Goal: Task Accomplishment & Management: Manage account settings

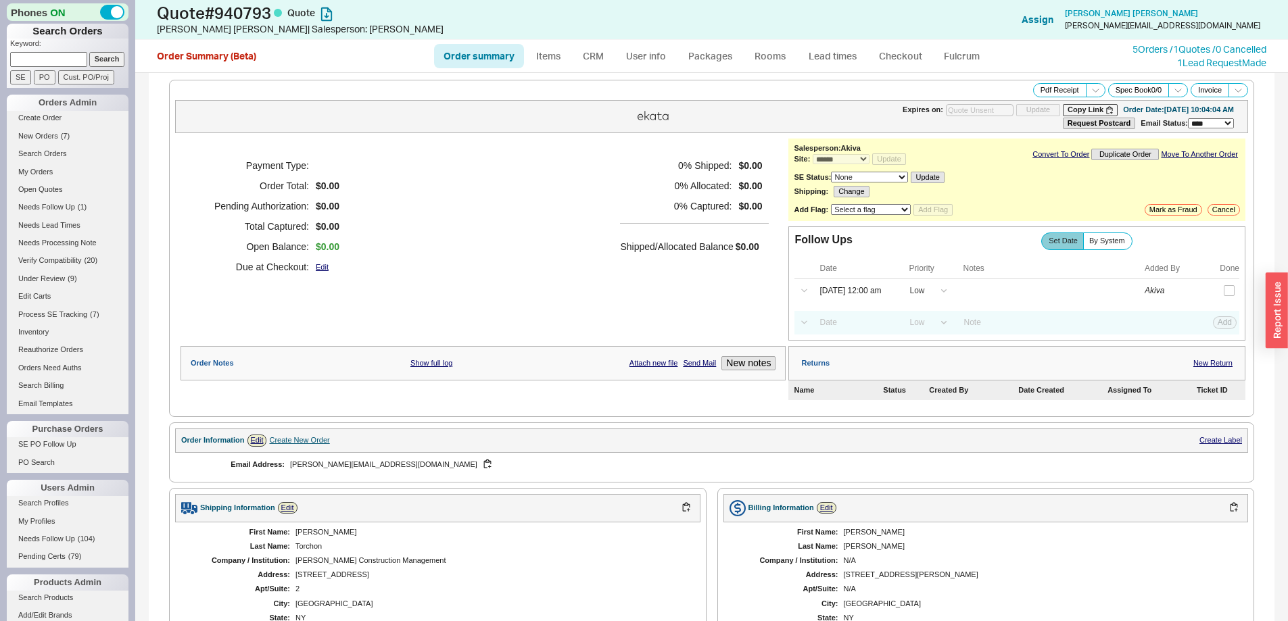
select select "*"
select select "LOW"
select select "3"
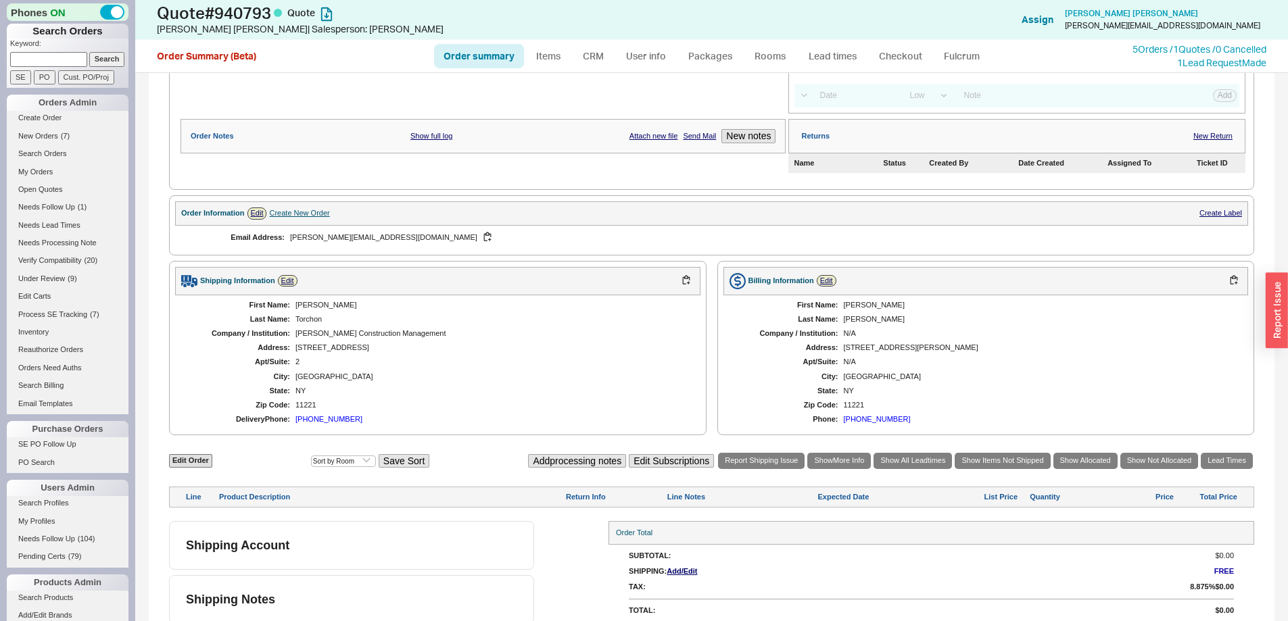
scroll to position [237, 0]
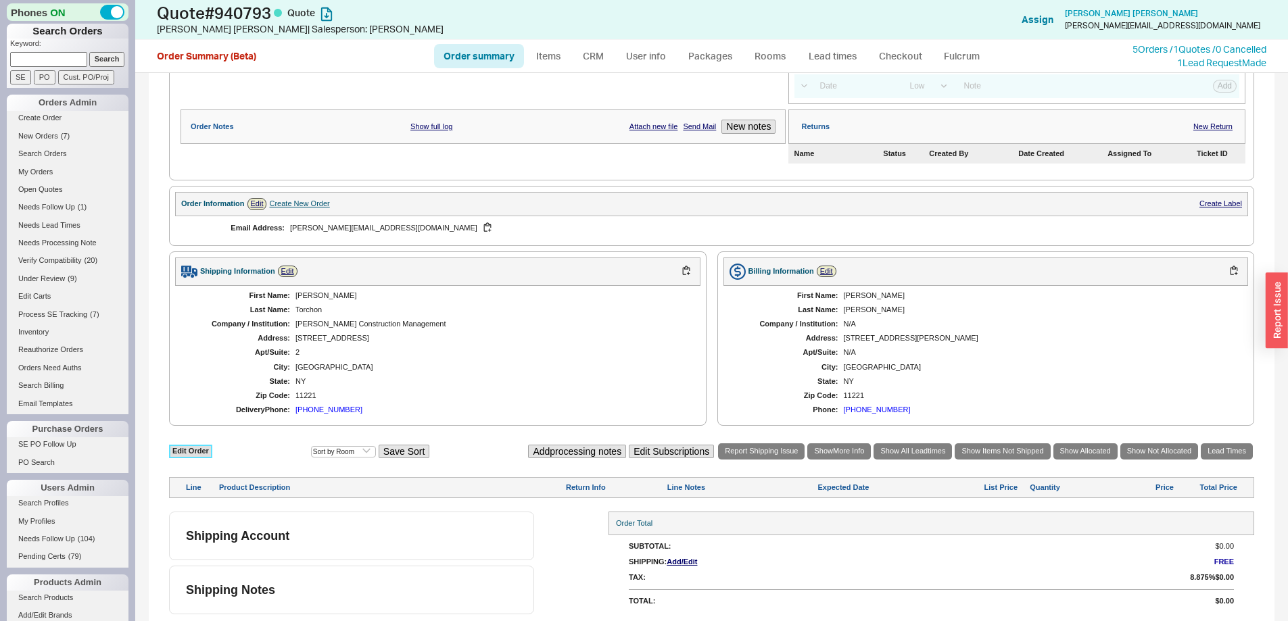
click at [175, 454] on link "Edit Order" at bounding box center [190, 451] width 43 height 13
select select "3"
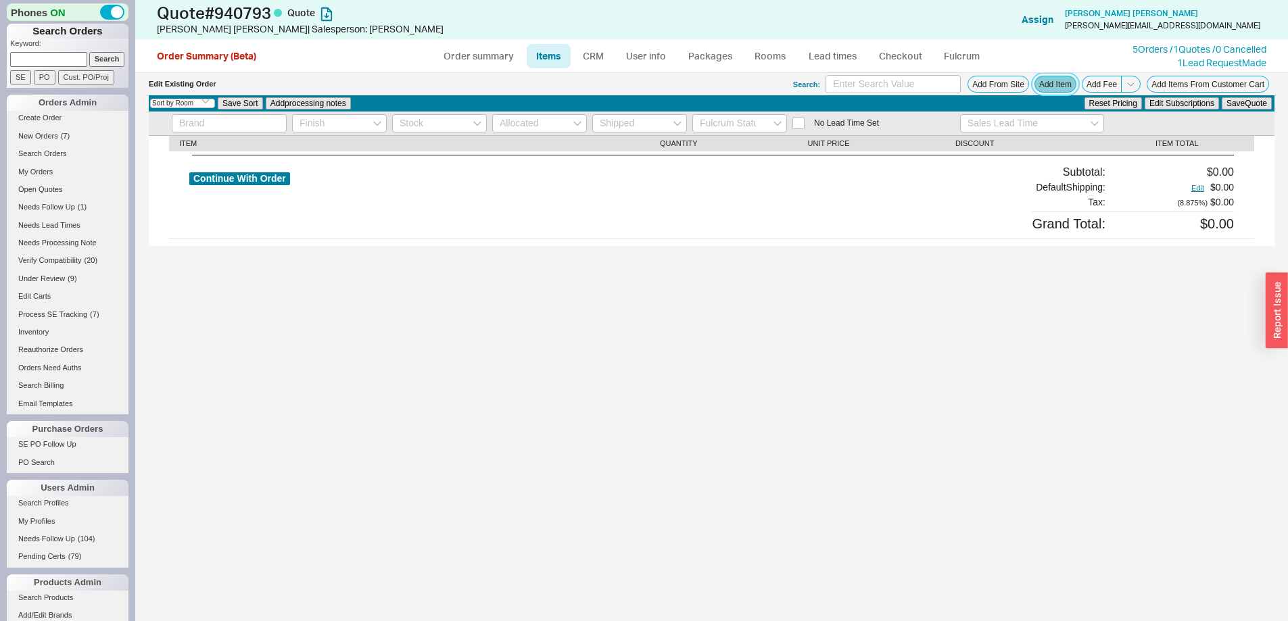
click at [1048, 88] on button "Add Item" at bounding box center [1055, 84] width 42 height 17
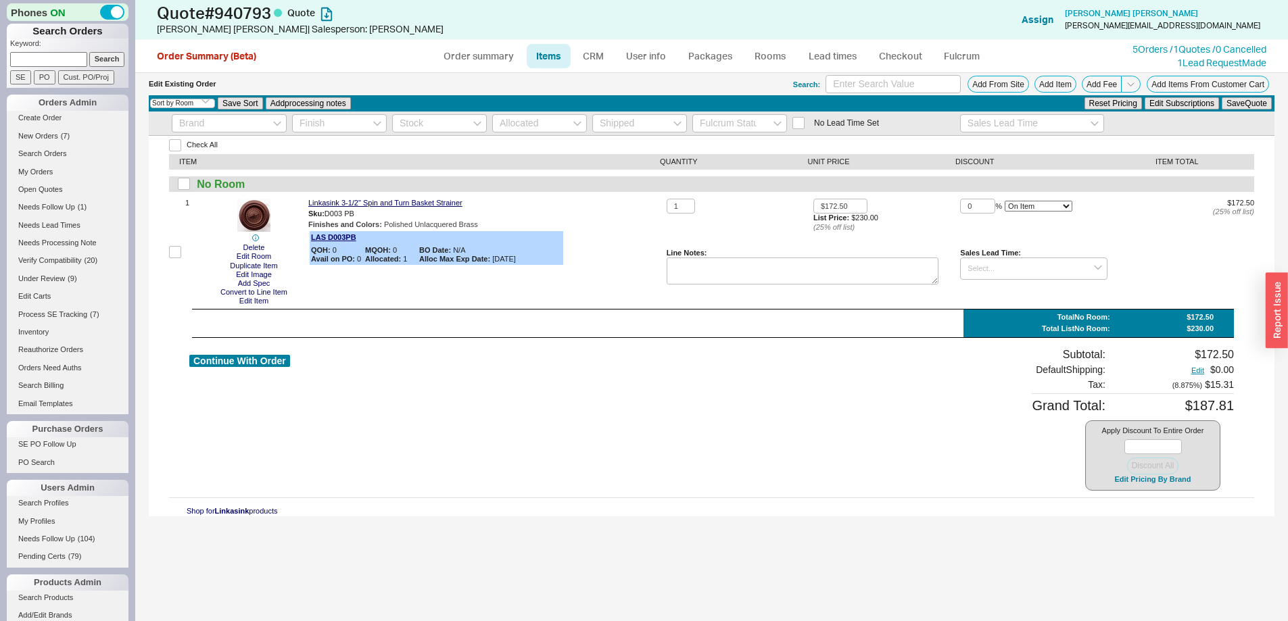
click at [1044, 495] on div "Check All ITEM QUANTITY UNIT PRICE DISCOUNT ITEM TOTAL No Room 1 Delete Edit Ro…" at bounding box center [711, 326] width 1125 height 381
click at [393, 203] on link "Linkasink 3-1/2" Spin and Turn Basket Strainer" at bounding box center [385, 203] width 154 height 9
click at [490, 57] on link "Order summary" at bounding box center [479, 56] width 90 height 24
select select "*"
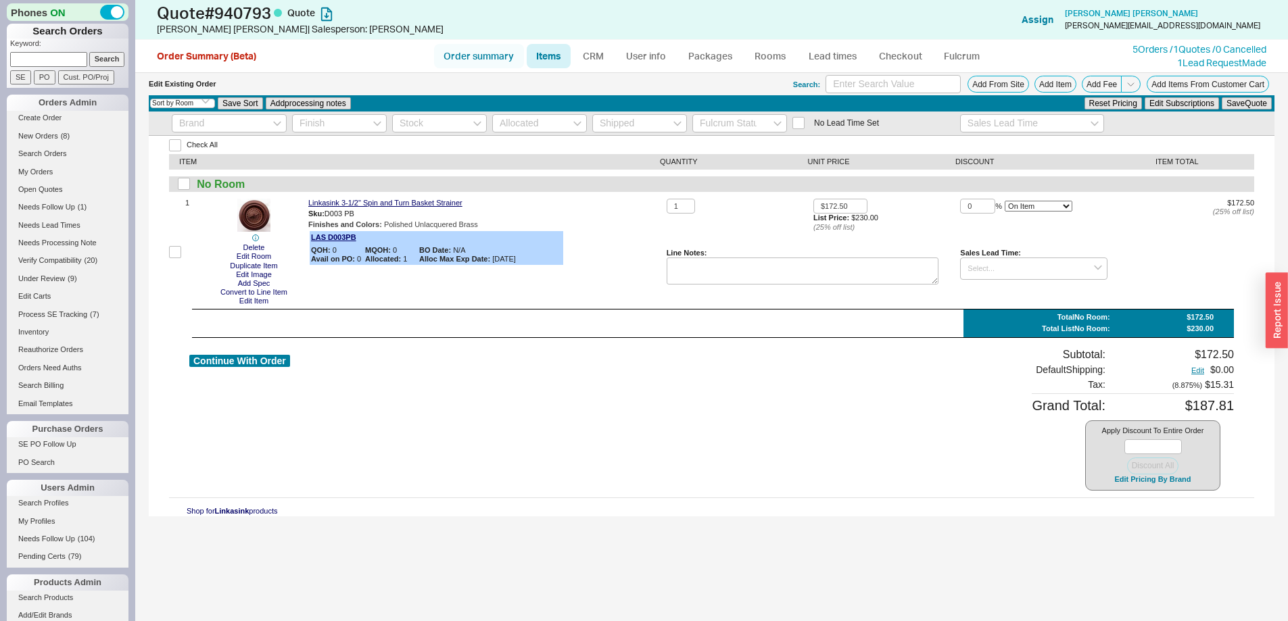
select select "LOW"
select select "3"
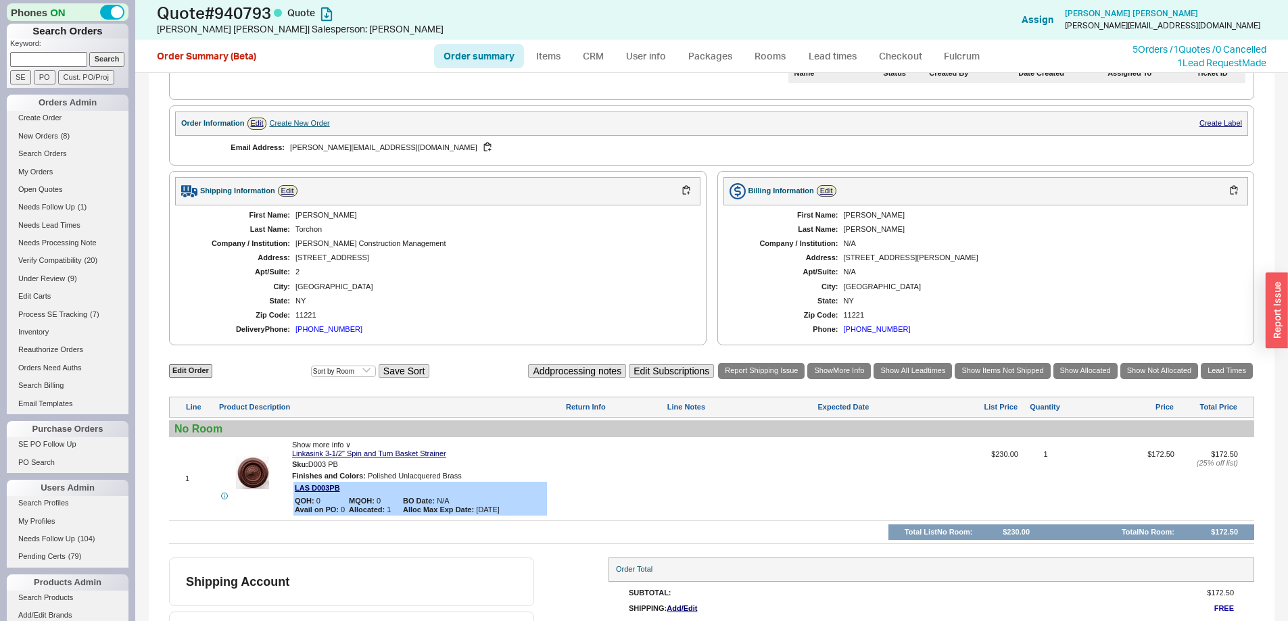
scroll to position [363, 0]
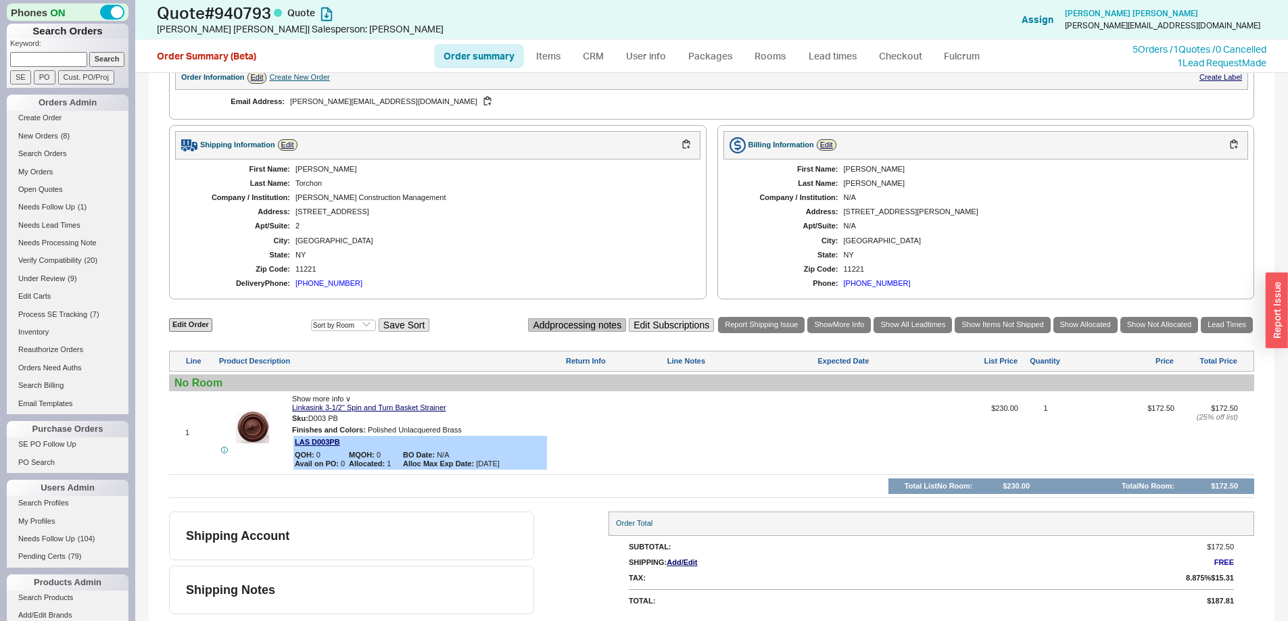
click at [550, 322] on button "Add processing notes" at bounding box center [577, 325] width 98 height 14
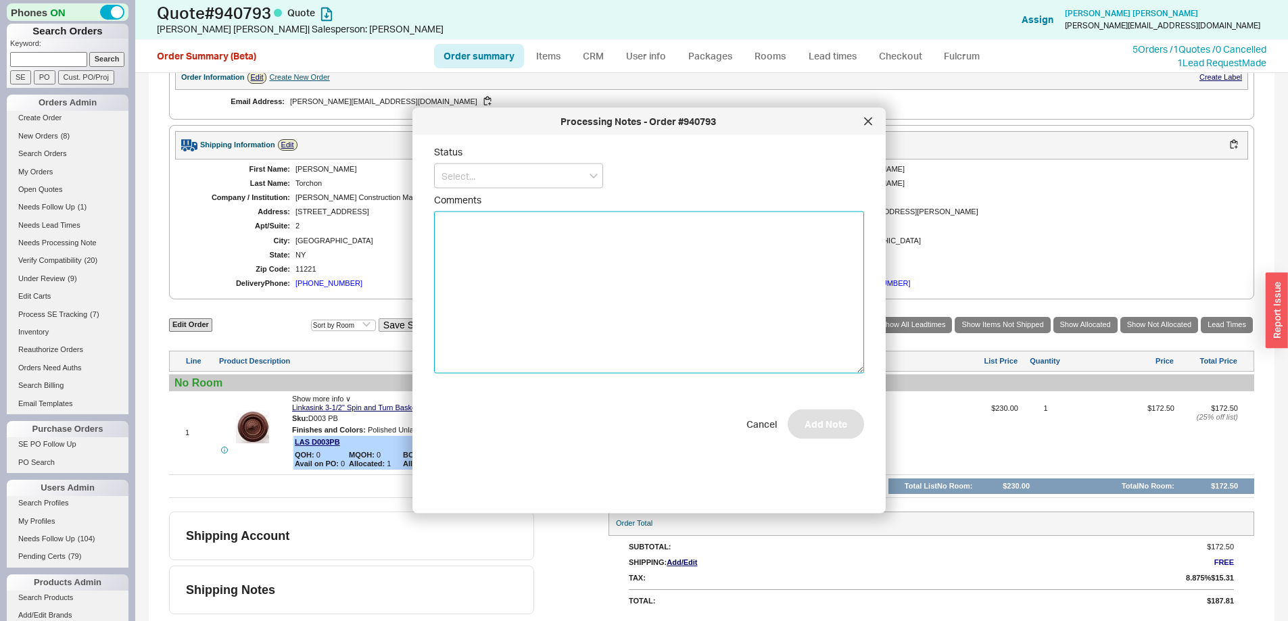
click at [592, 276] on textarea "Comments" at bounding box center [649, 293] width 430 height 162
type textarea "in stock with linkasink if we can steal from allocatted"
click at [535, 222] on textarea "in stock with linkasink if we can steal from allocatted" at bounding box center [649, 293] width 430 height 162
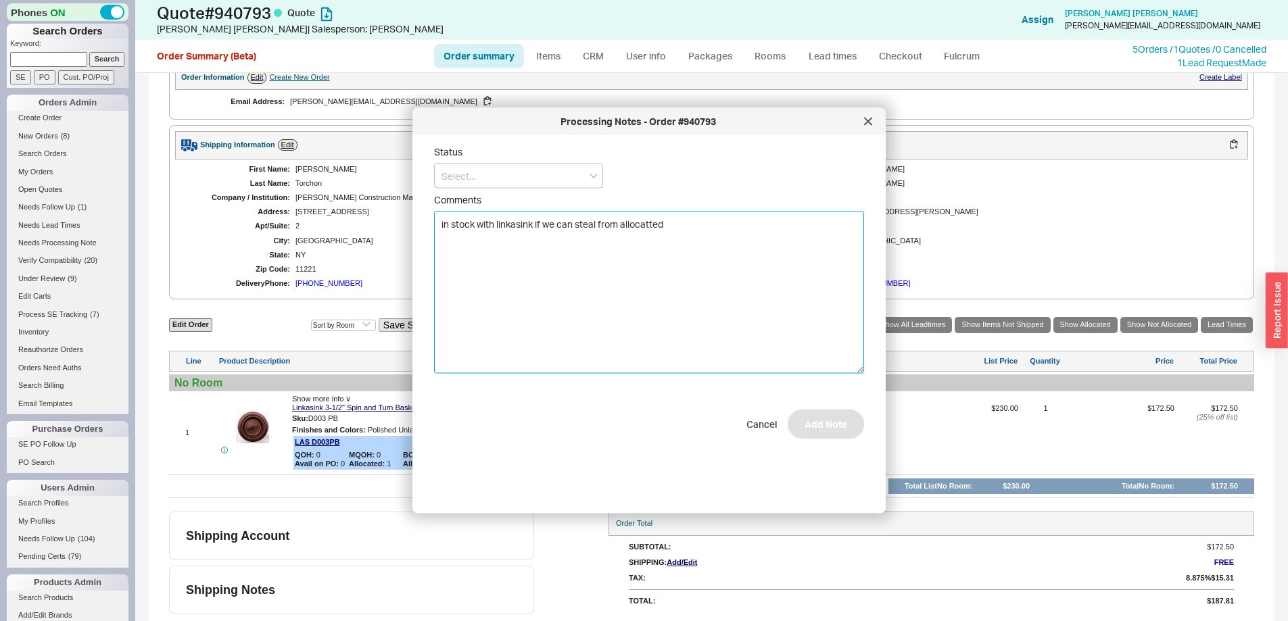
click at [535, 222] on textarea "in stock with linkasink if we can steal from allocatted" at bounding box center [649, 293] width 430 height 162
click at [606, 225] on textarea "submit on p.o. ATTN FRANK please shi out today" at bounding box center [649, 293] width 430 height 162
type textarea "submit on p.o. ATTN FRANK please ship out today"
click at [466, 183] on input at bounding box center [518, 176] width 169 height 25
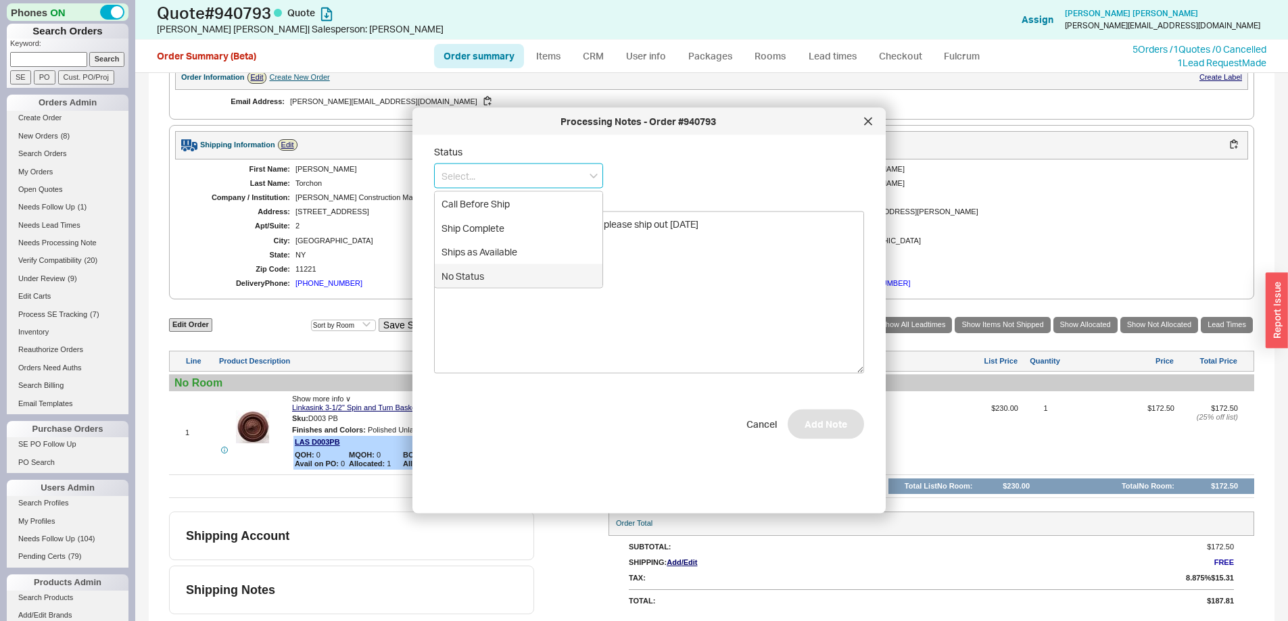
click at [485, 266] on div "No Status" at bounding box center [519, 276] width 168 height 24
type input "No Status"
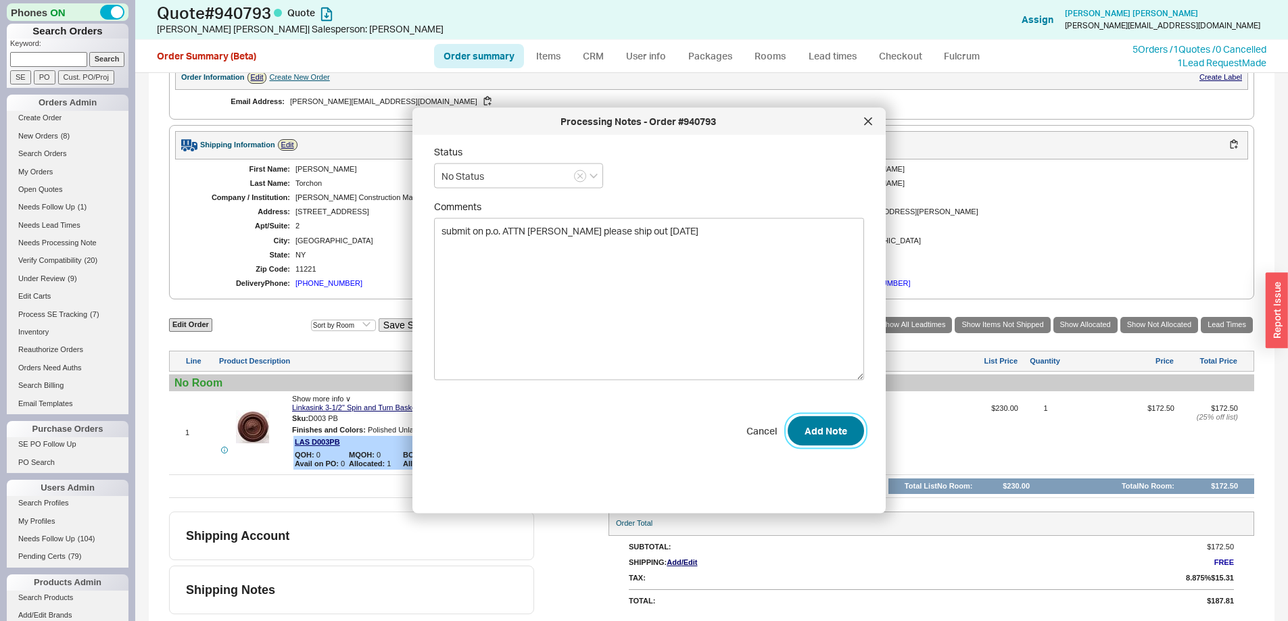
click at [827, 428] on button "Add Note" at bounding box center [826, 431] width 76 height 30
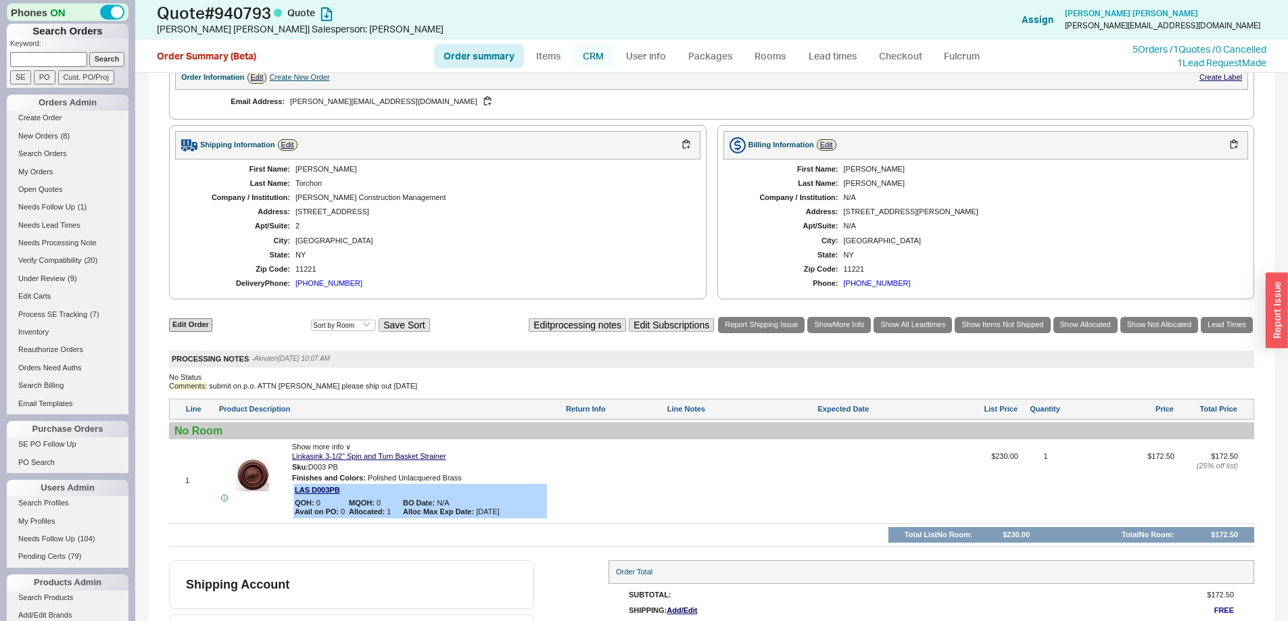
click at [603, 62] on link "CRM" at bounding box center [593, 56] width 40 height 24
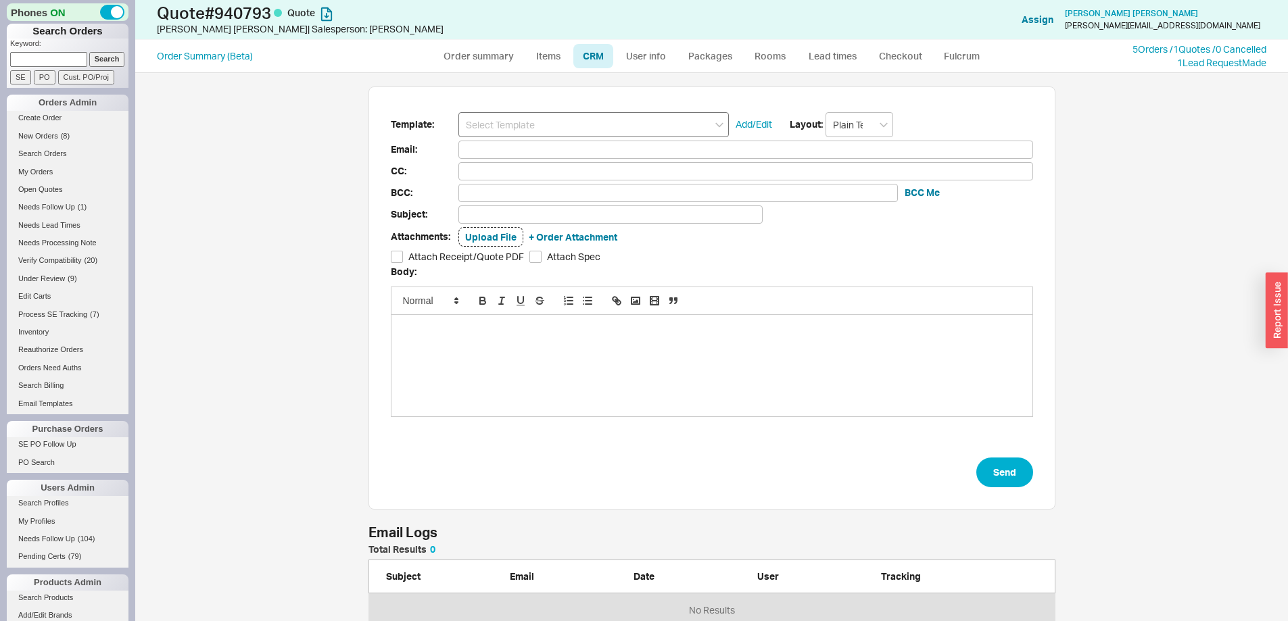
scroll to position [72, 677]
click at [613, 130] on input at bounding box center [593, 124] width 270 height 25
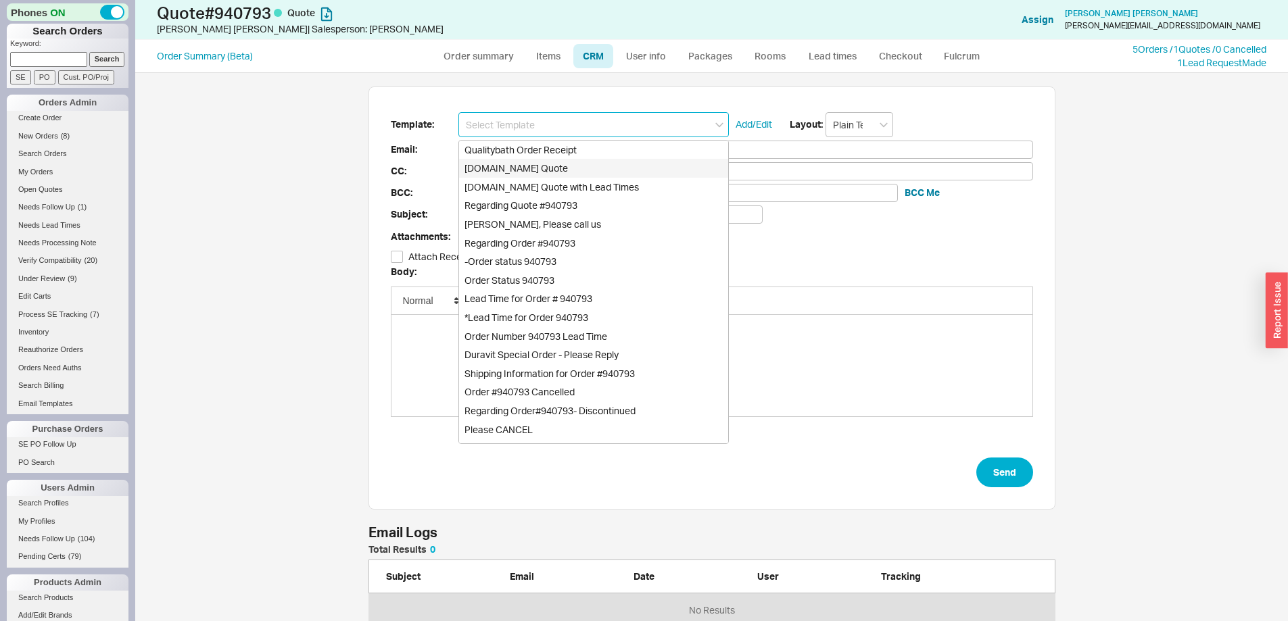
click at [626, 168] on div "[DOMAIN_NAME] Quote" at bounding box center [593, 168] width 269 height 19
type input "Receipt"
type input "yuliya@coburncm.com"
type input "Quality Bath Quote #940793"
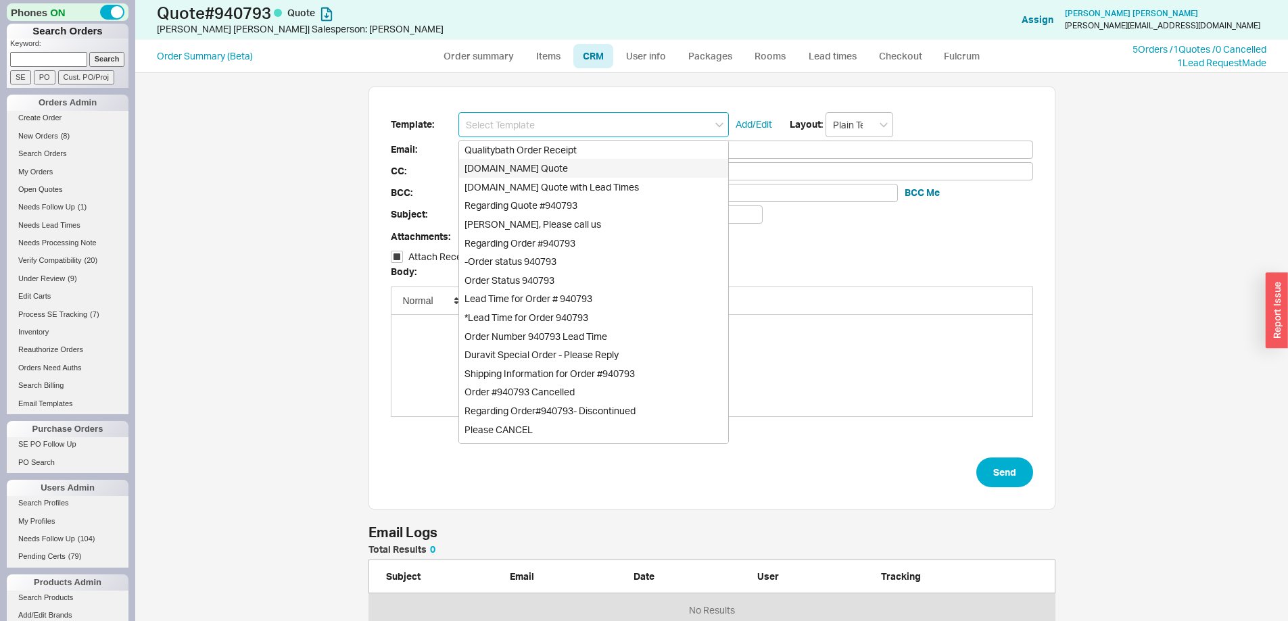
checkbox input "true"
type input "[DOMAIN_NAME] Quote"
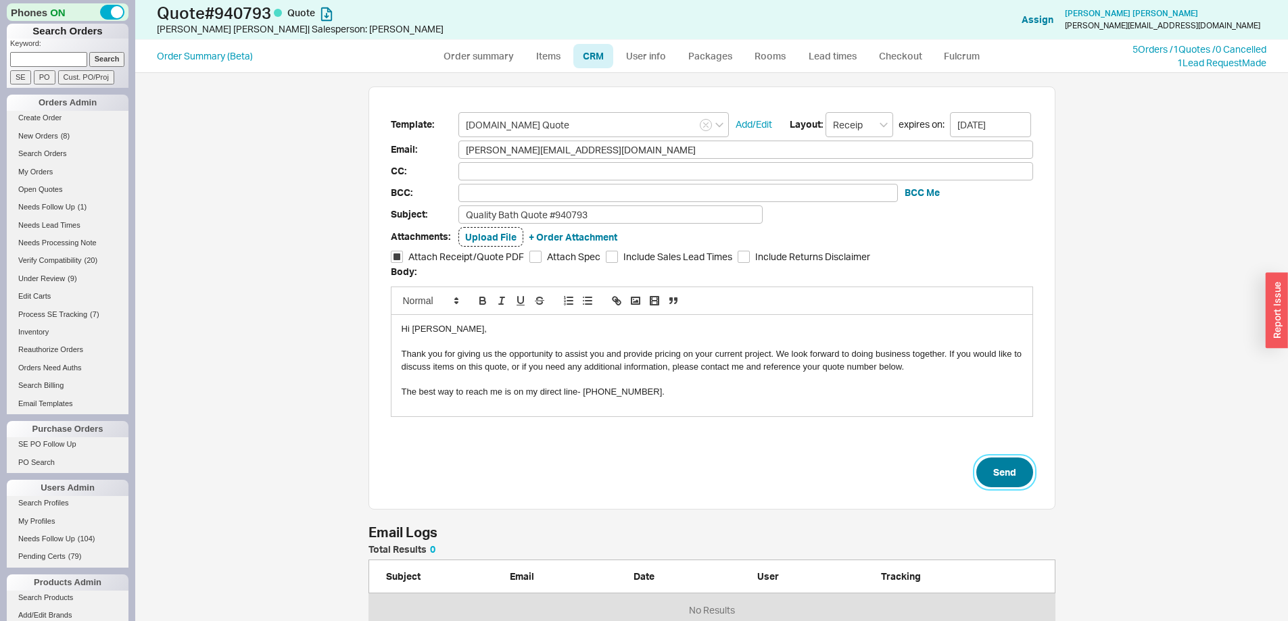
click at [986, 486] on button "Send" at bounding box center [1004, 473] width 57 height 30
select select "*"
select select "LOW"
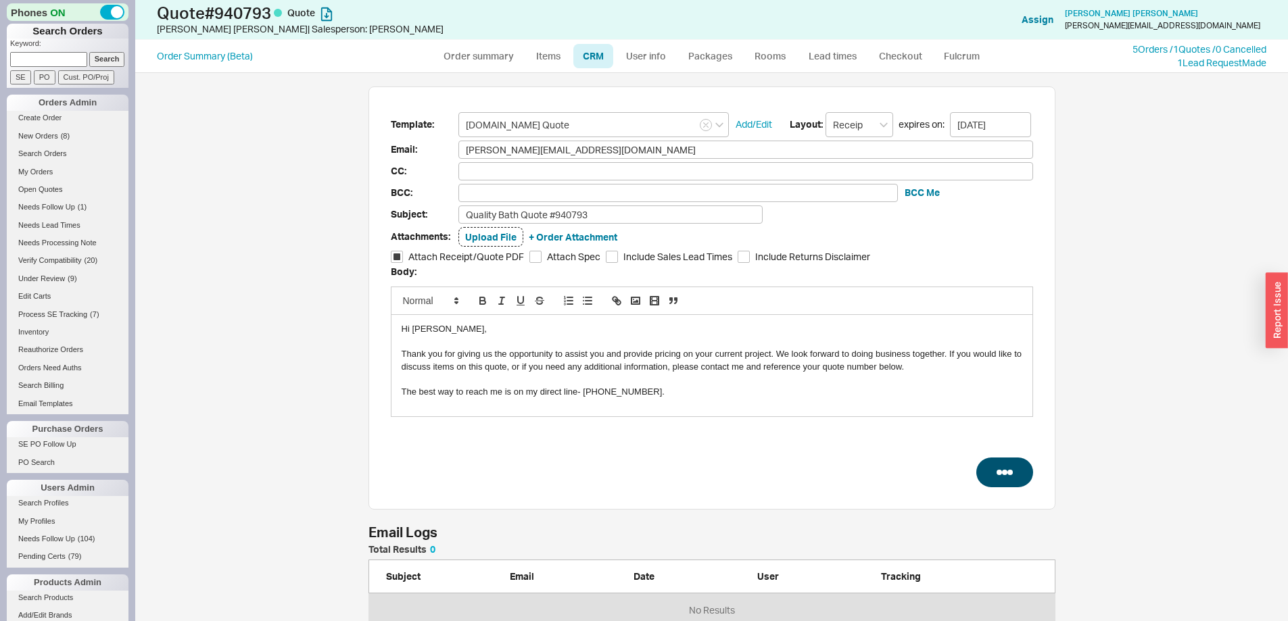
select select "3"
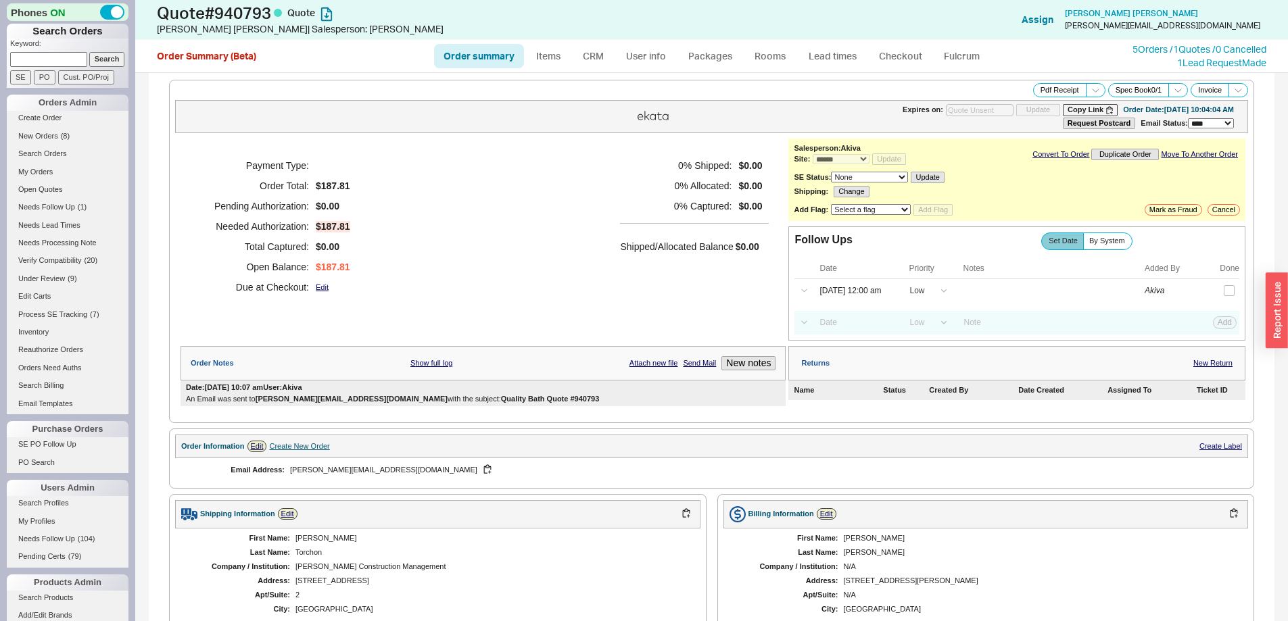
type input "[DATE]"
click at [62, 49] on p "Keyword:" at bounding box center [69, 46] width 118 height 14
click at [62, 56] on input at bounding box center [48, 59] width 77 height 14
type input "937601"
click at [89, 52] on input "Search" at bounding box center [107, 59] width 36 height 14
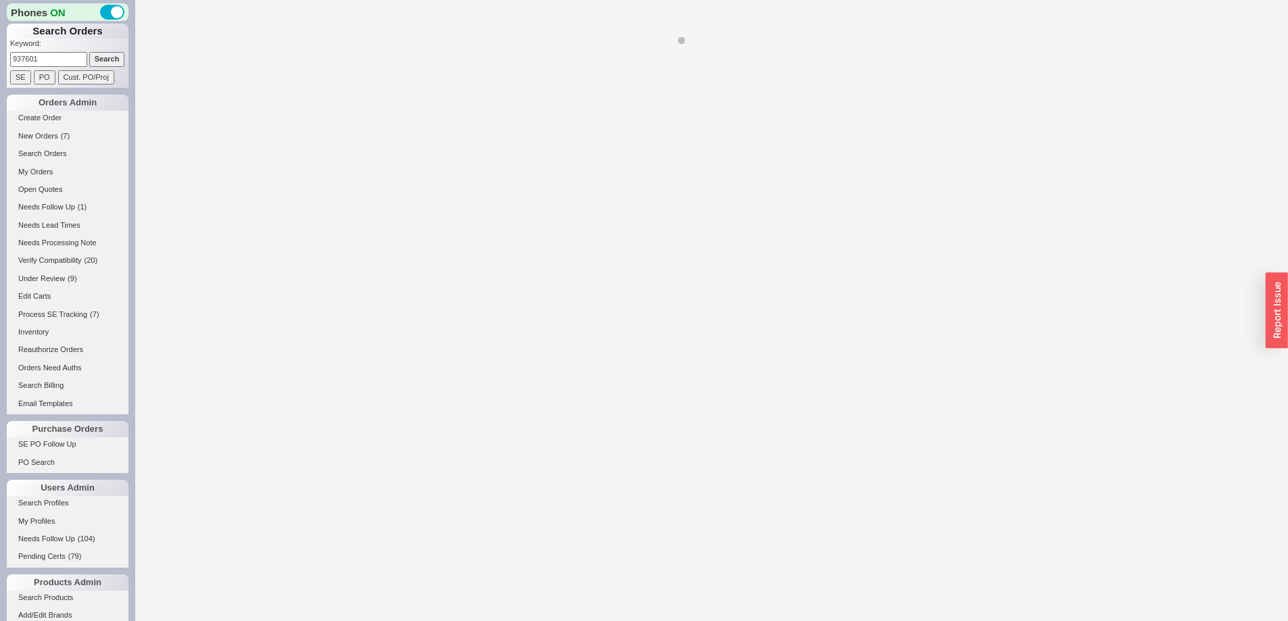
select select "*"
select select "LOW"
select select "3"
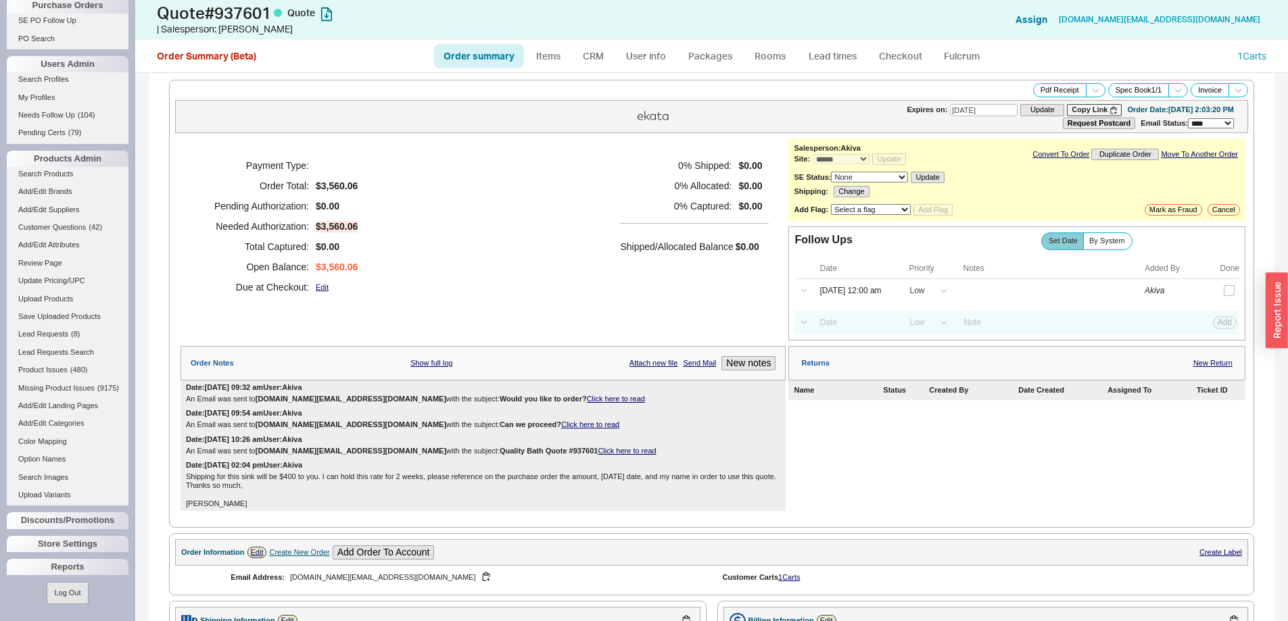
click at [1231, 214] on div "**********" at bounding box center [1016, 180] width 457 height 82
click at [1223, 212] on button "Cancel" at bounding box center [1223, 209] width 32 height 11
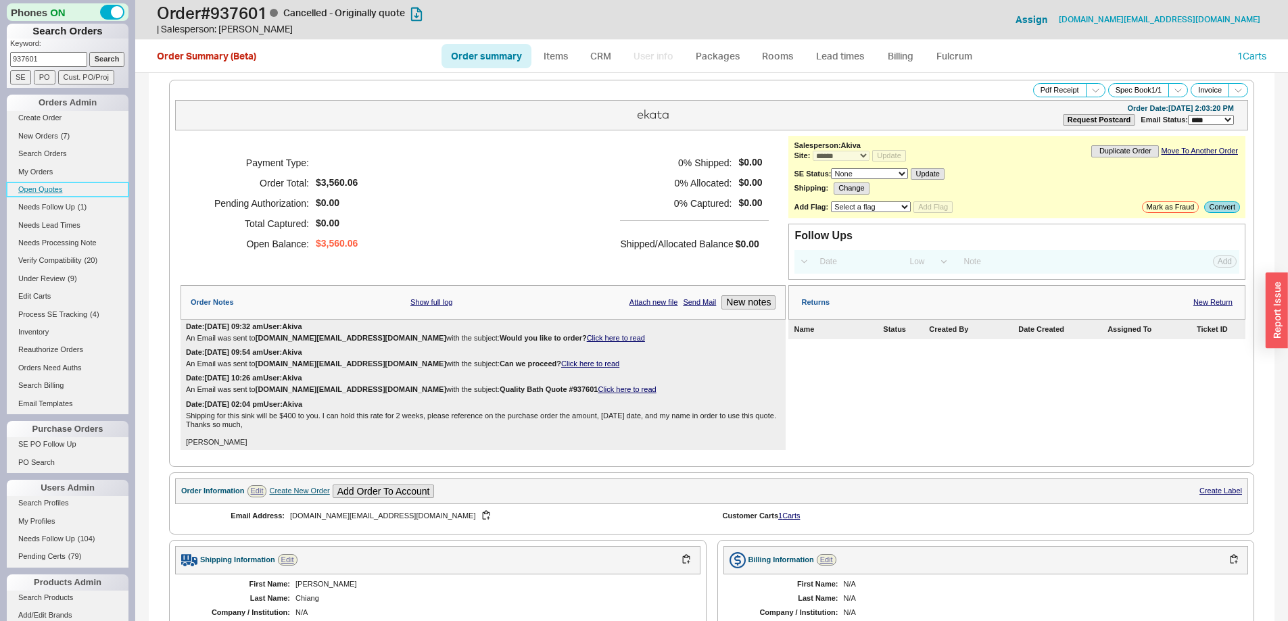
click at [68, 189] on link "Open Quotes" at bounding box center [68, 190] width 122 height 14
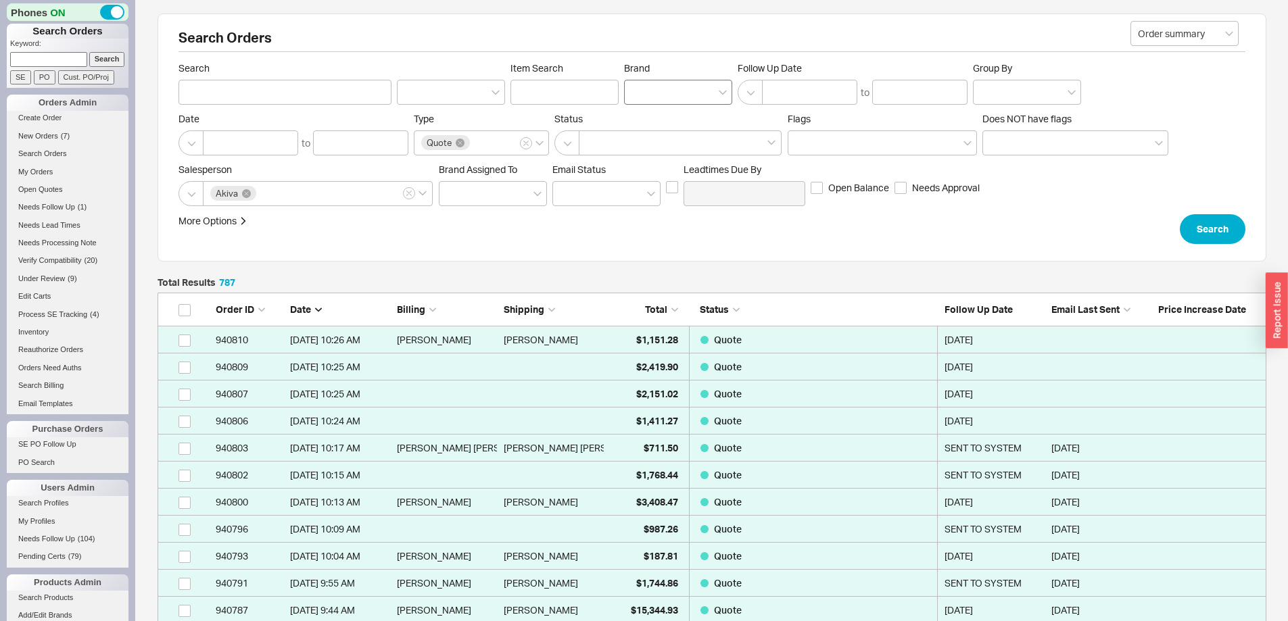
scroll to position [21303, 1098]
click at [656, 84] on div at bounding box center [678, 92] width 108 height 25
click at [641, 84] on input "Brand" at bounding box center [635, 92] width 9 height 16
type input "dornbr"
click at [687, 120] on div "Dornbracht" at bounding box center [678, 120] width 107 height 24
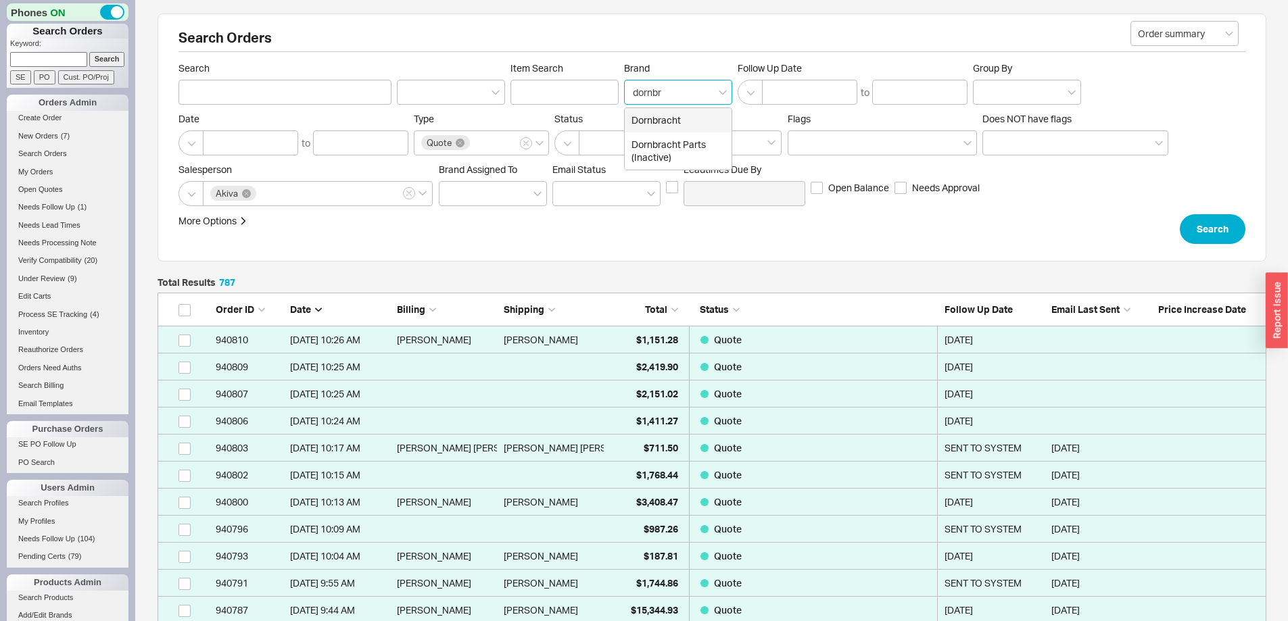
type input "Brand"
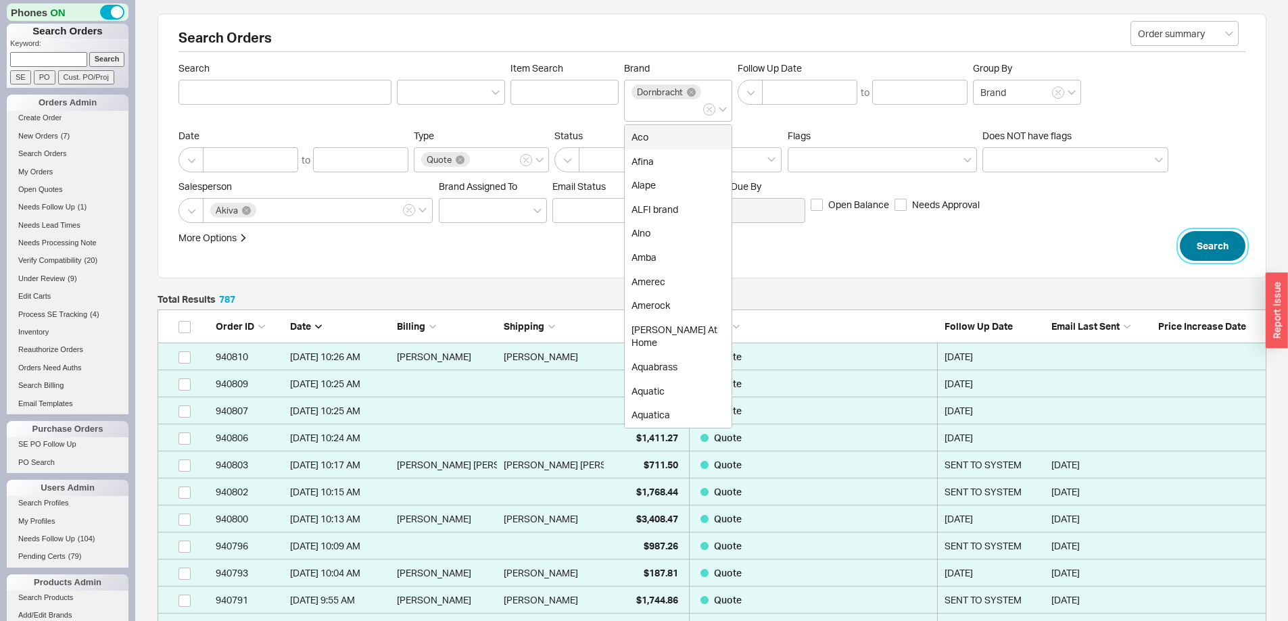
click at [1222, 253] on button "Search" at bounding box center [1213, 246] width 66 height 30
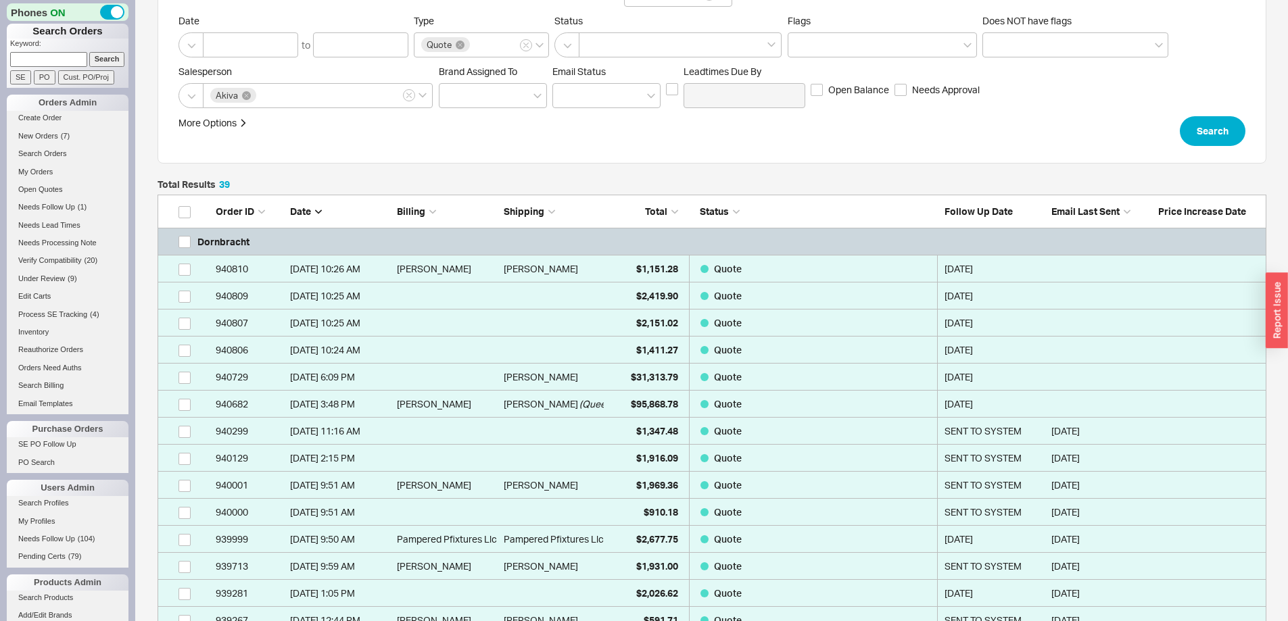
scroll to position [203, 0]
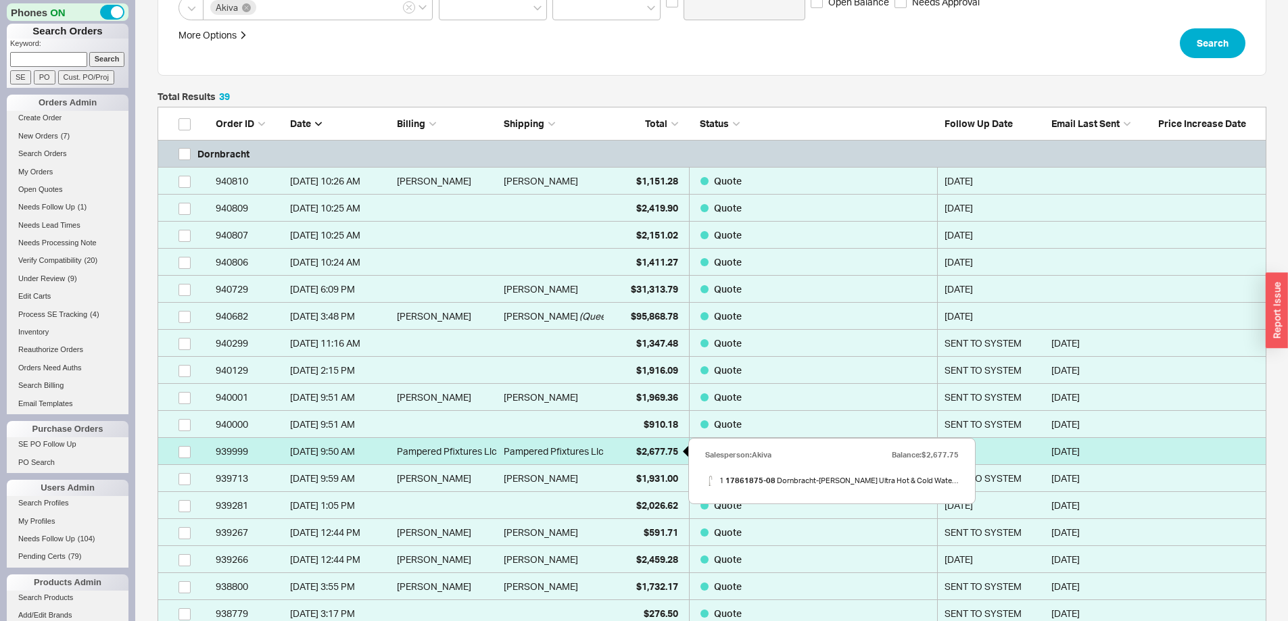
click at [637, 457] on div "$2,677.75" at bounding box center [644, 451] width 68 height 27
select select "*"
select select "LOW"
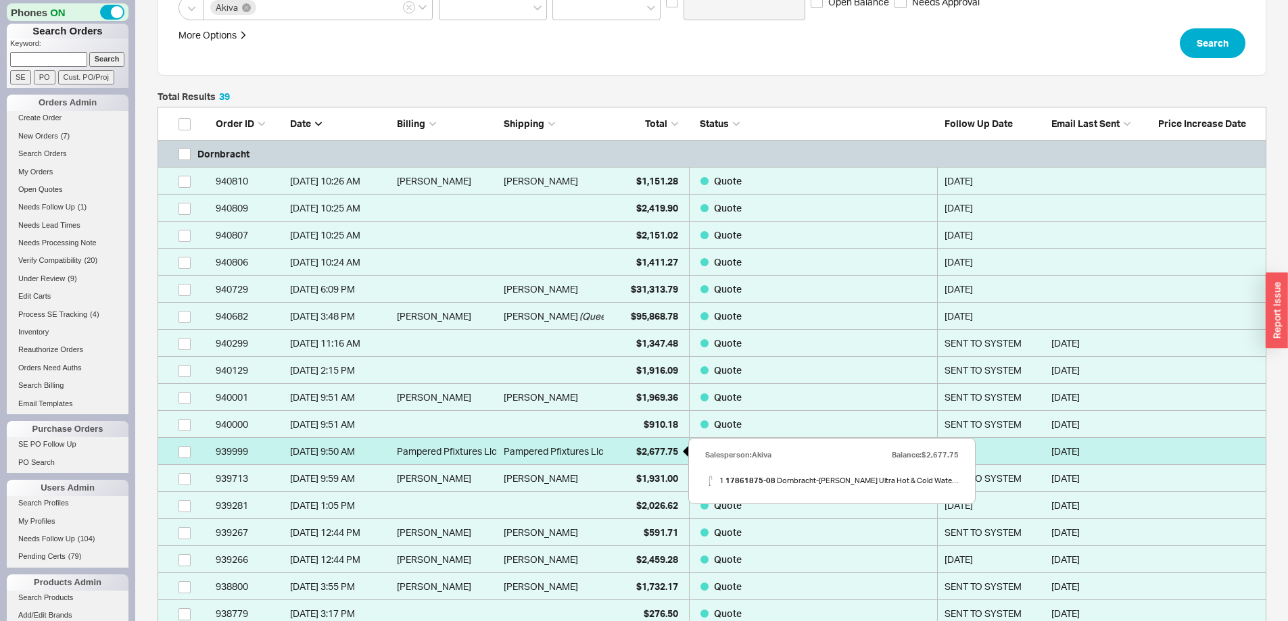
select select "3"
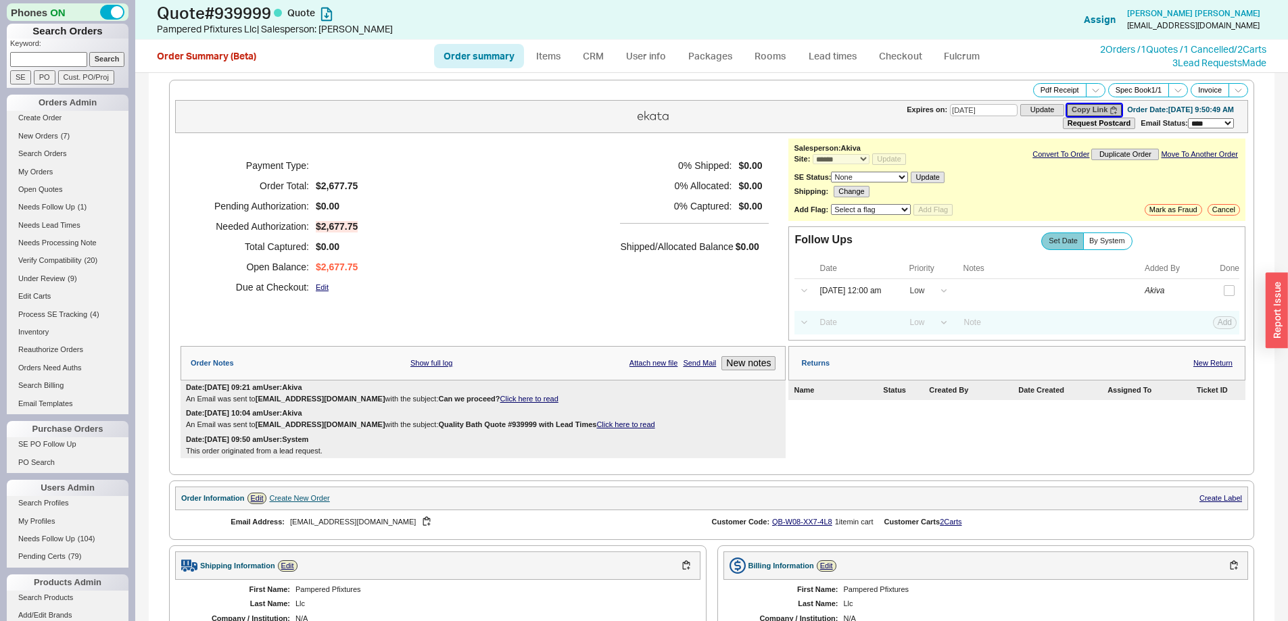
click at [1067, 113] on button "Copy Link" at bounding box center [1094, 109] width 55 height 11
click at [1113, 47] on link "2 Orders / 1 Quotes / 1 Cancelled" at bounding box center [1167, 48] width 134 height 11
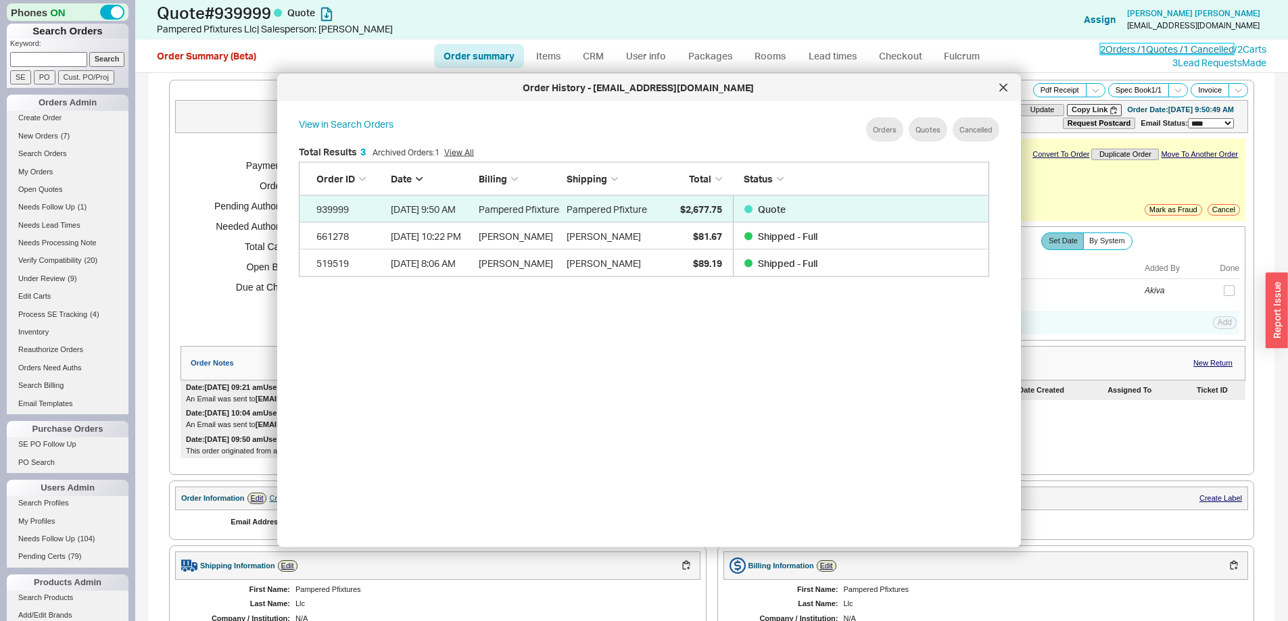
scroll to position [404, 702]
click at [1003, 95] on div at bounding box center [1003, 88] width 22 height 22
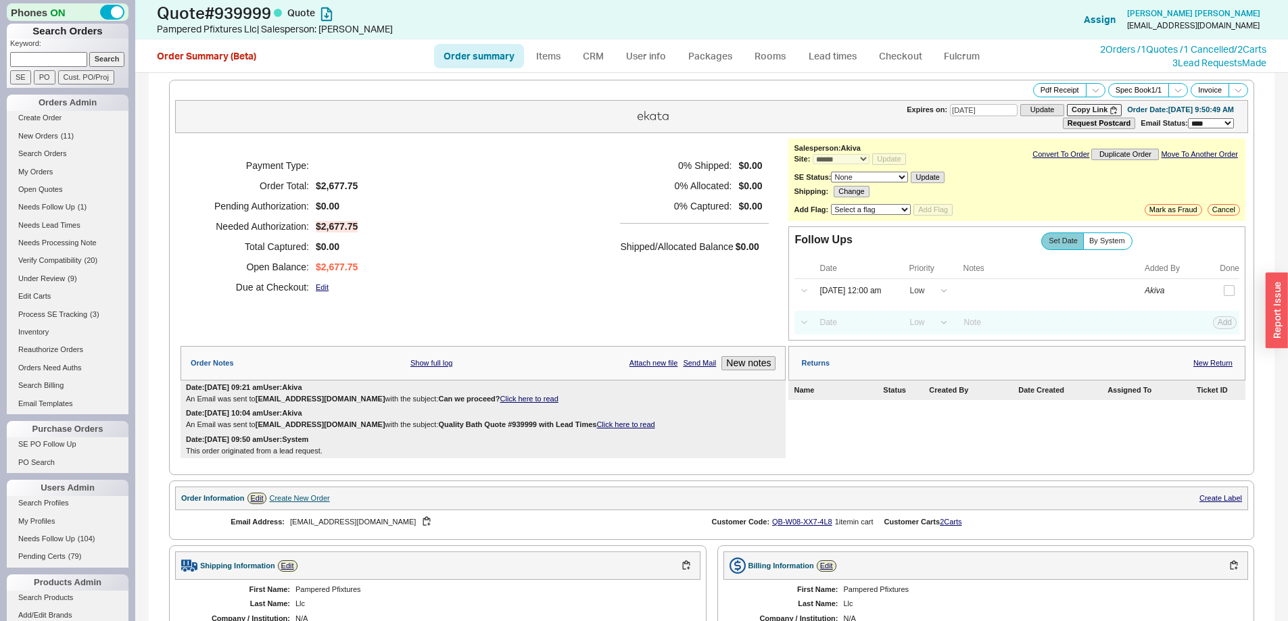
paste input "natasha@cunninghamwelsh.com"
type input "natasha@cunninghamwelsh.com"
click at [100, 57] on input "Search" at bounding box center [107, 59] width 36 height 14
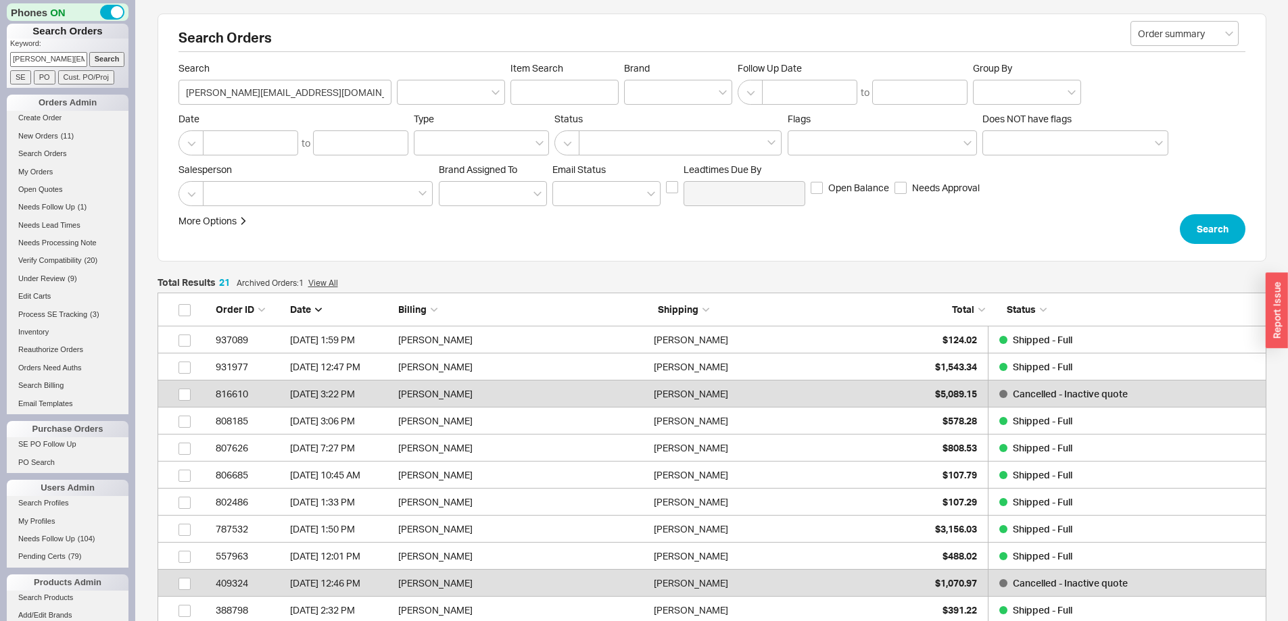
scroll to position [591, 1098]
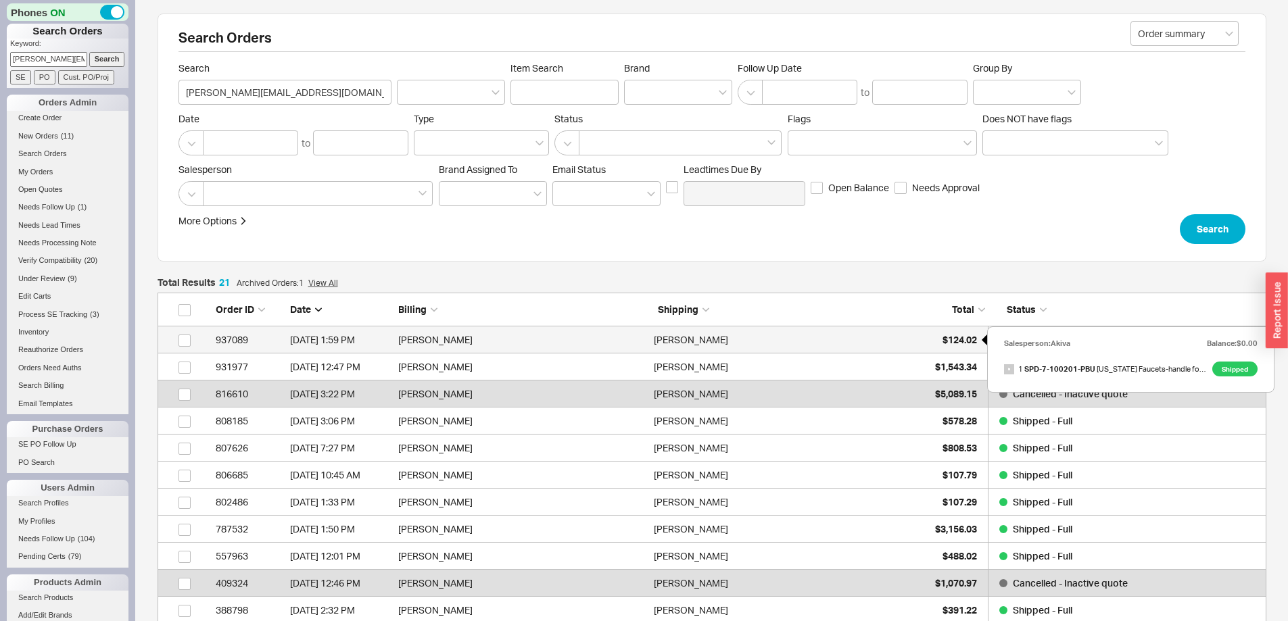
click at [940, 326] on div "$124.02" at bounding box center [943, 339] width 68 height 27
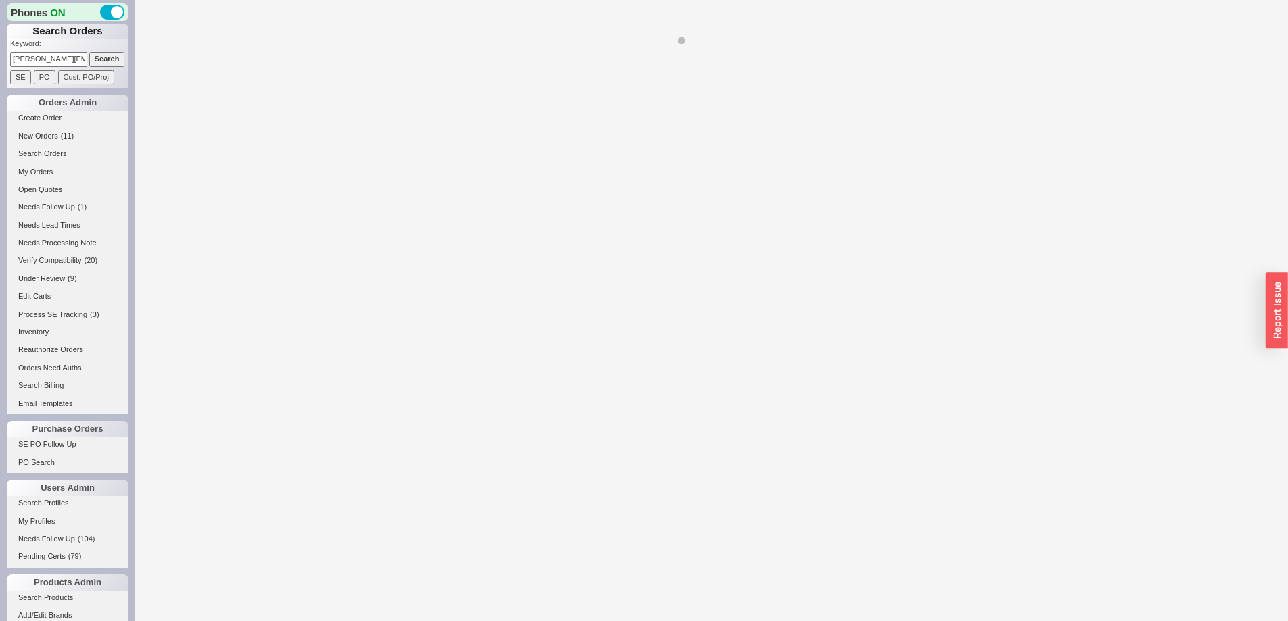
select select "*"
select select "LOW"
select select "3"
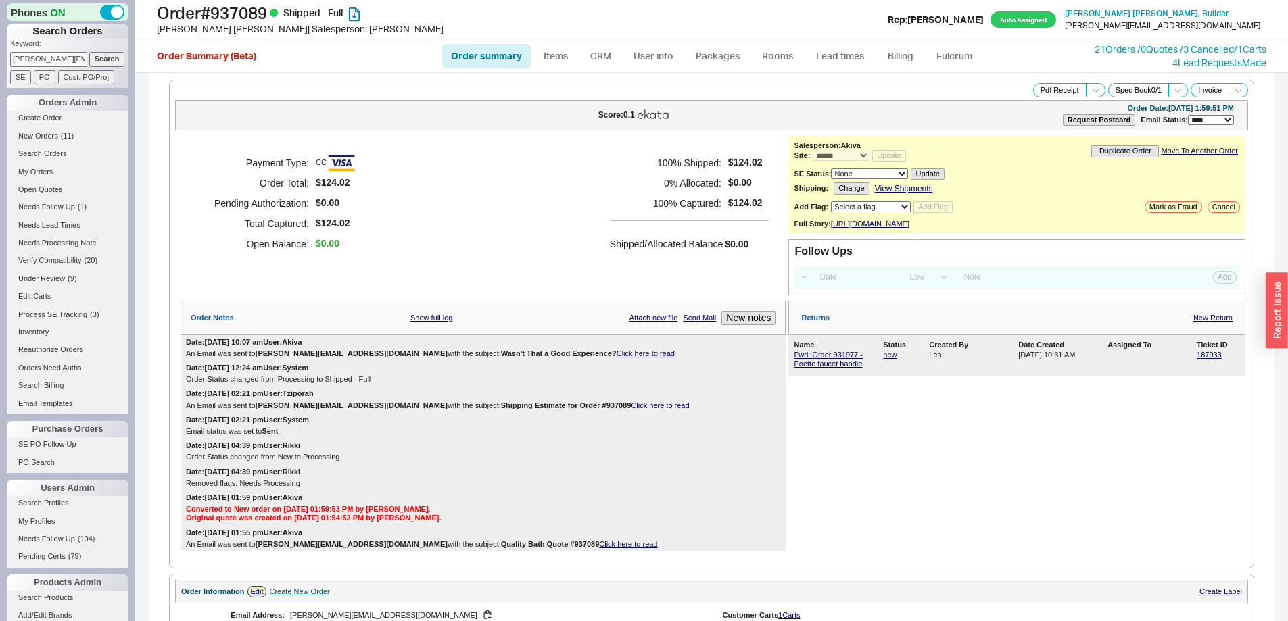
scroll to position [558, 0]
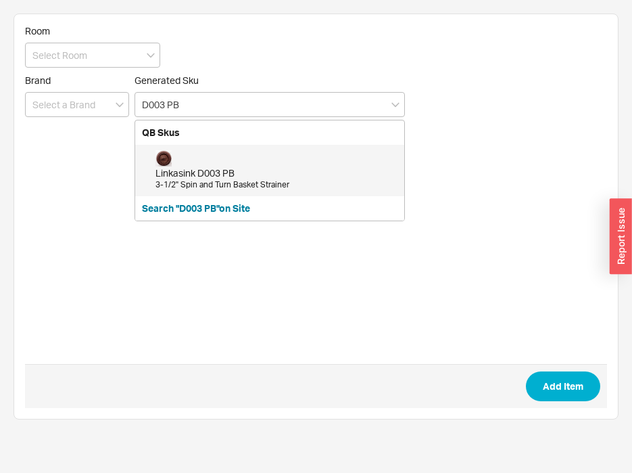
click at [262, 178] on div "Linkasink D003 PB" at bounding box center [276, 173] width 242 height 14
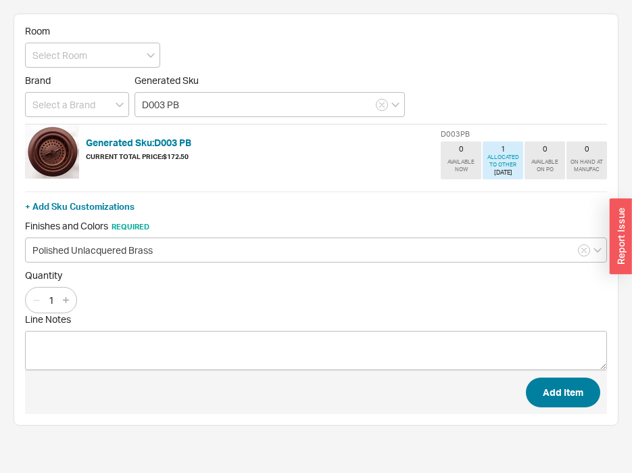
type input "D003 PB"
click at [561, 383] on button "Add Item" at bounding box center [563, 392] width 74 height 30
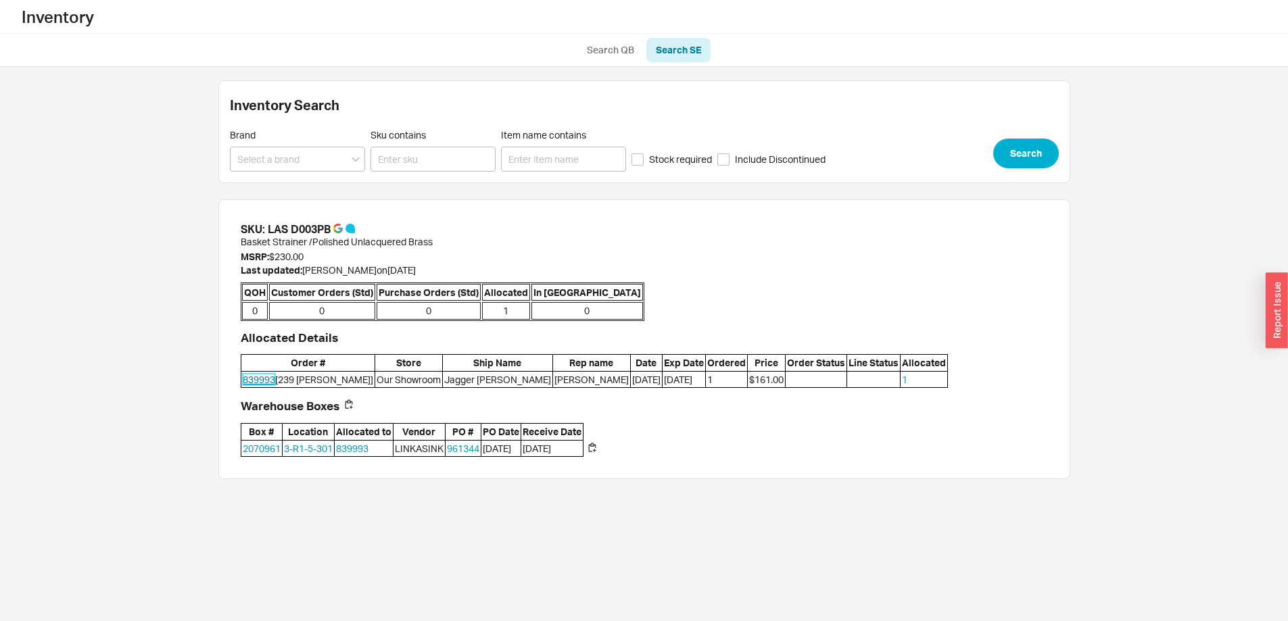
click at [262, 382] on link "839993" at bounding box center [259, 379] width 32 height 11
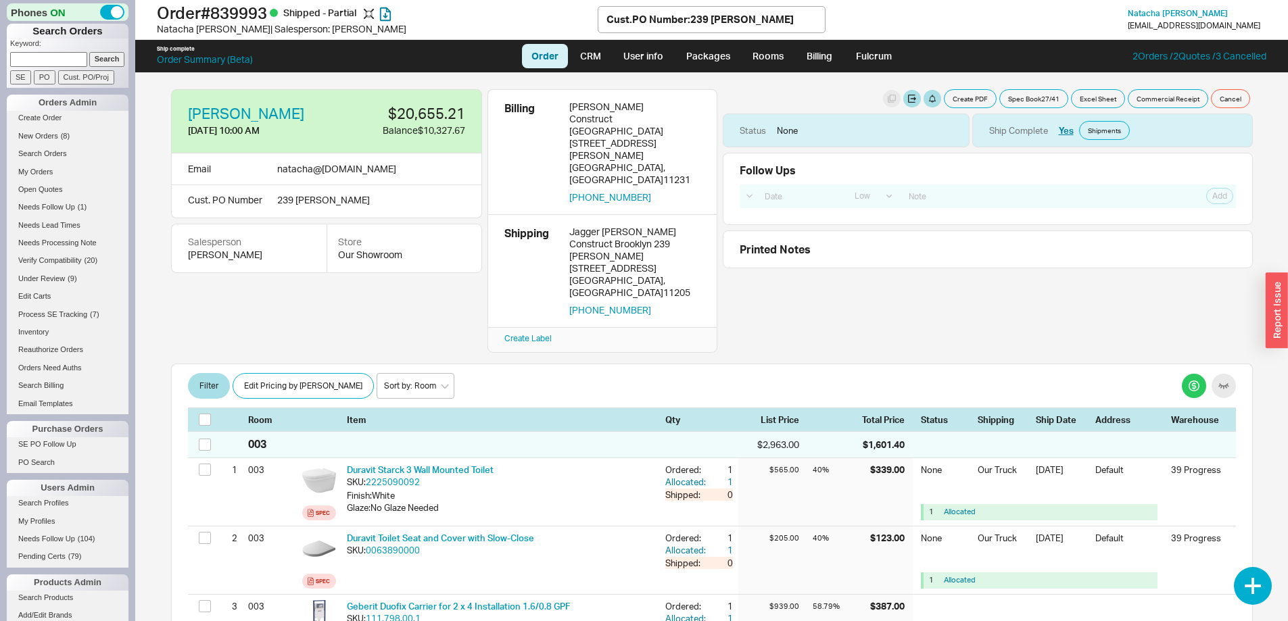
select select "LOW"
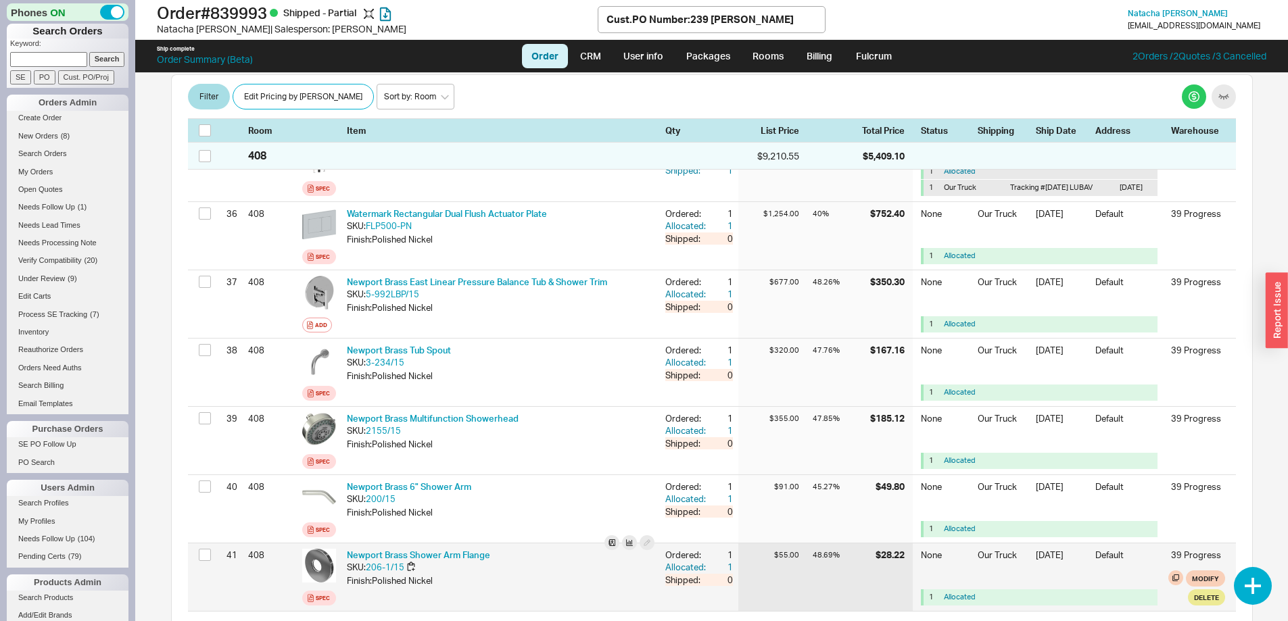
scroll to position [2576, 0]
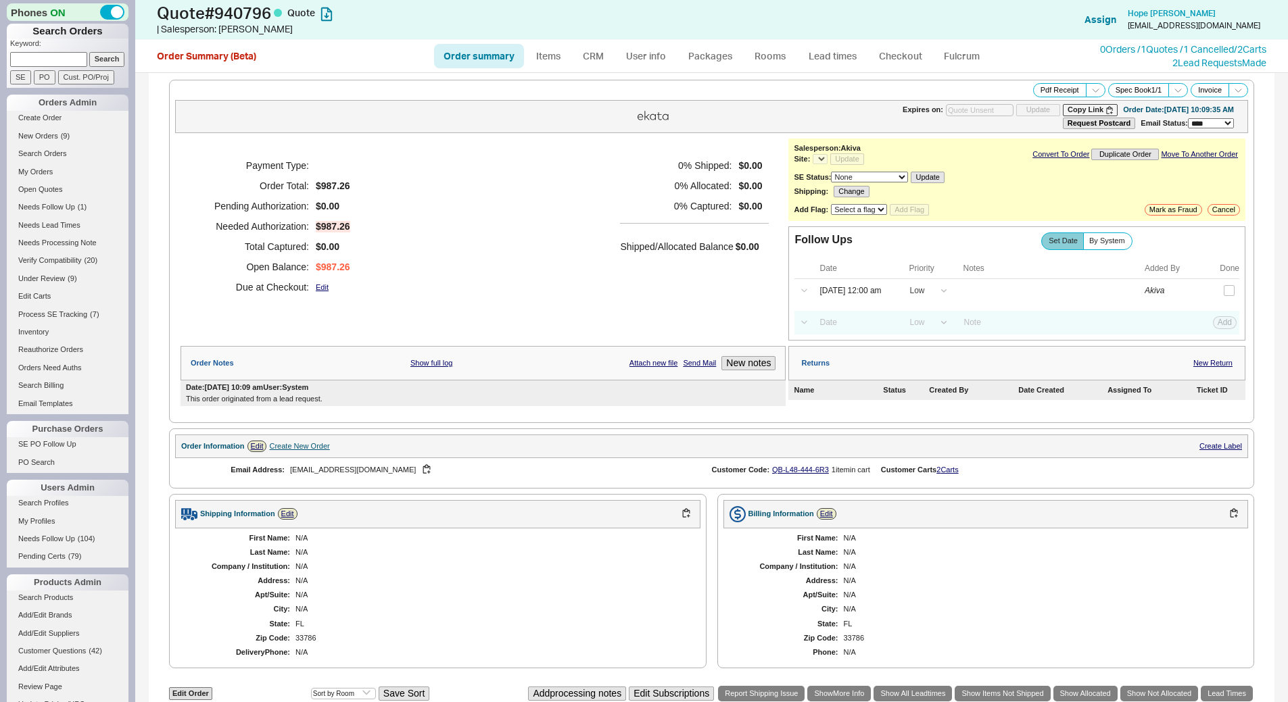
select select "*"
select select "LOW"
select select "3"
select select "*"
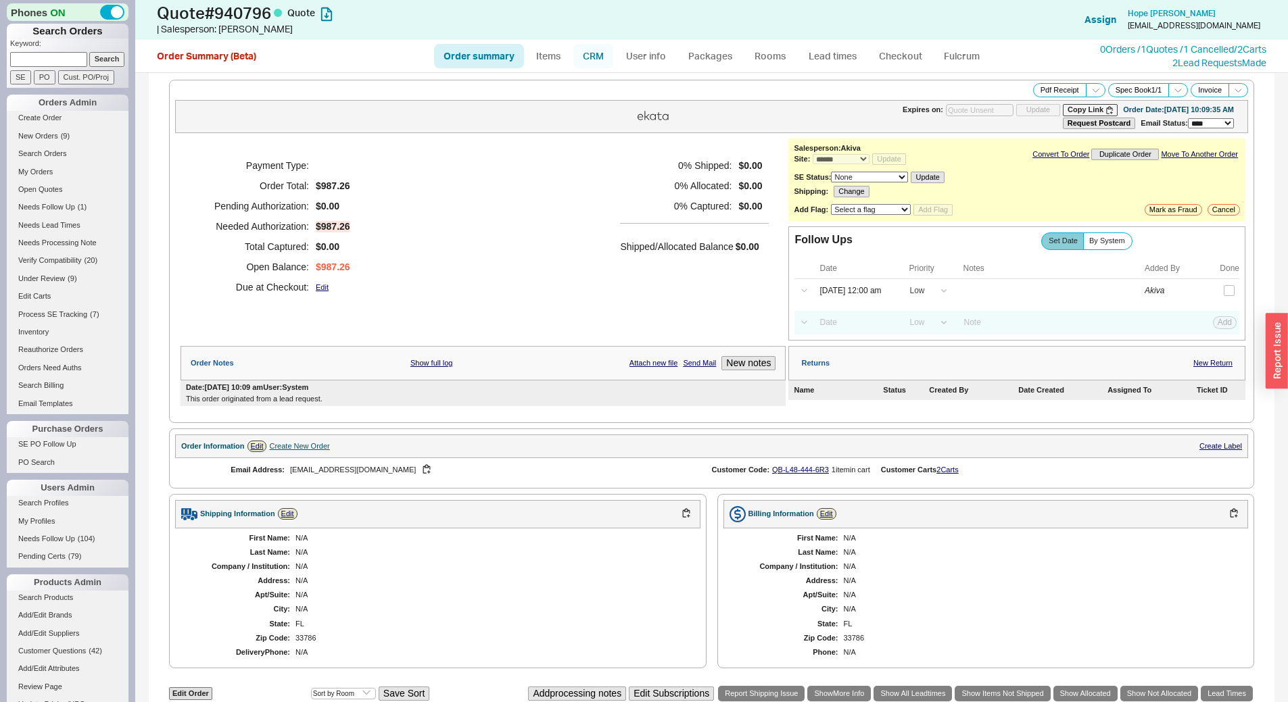
click at [594, 57] on link "CRM" at bounding box center [593, 56] width 40 height 24
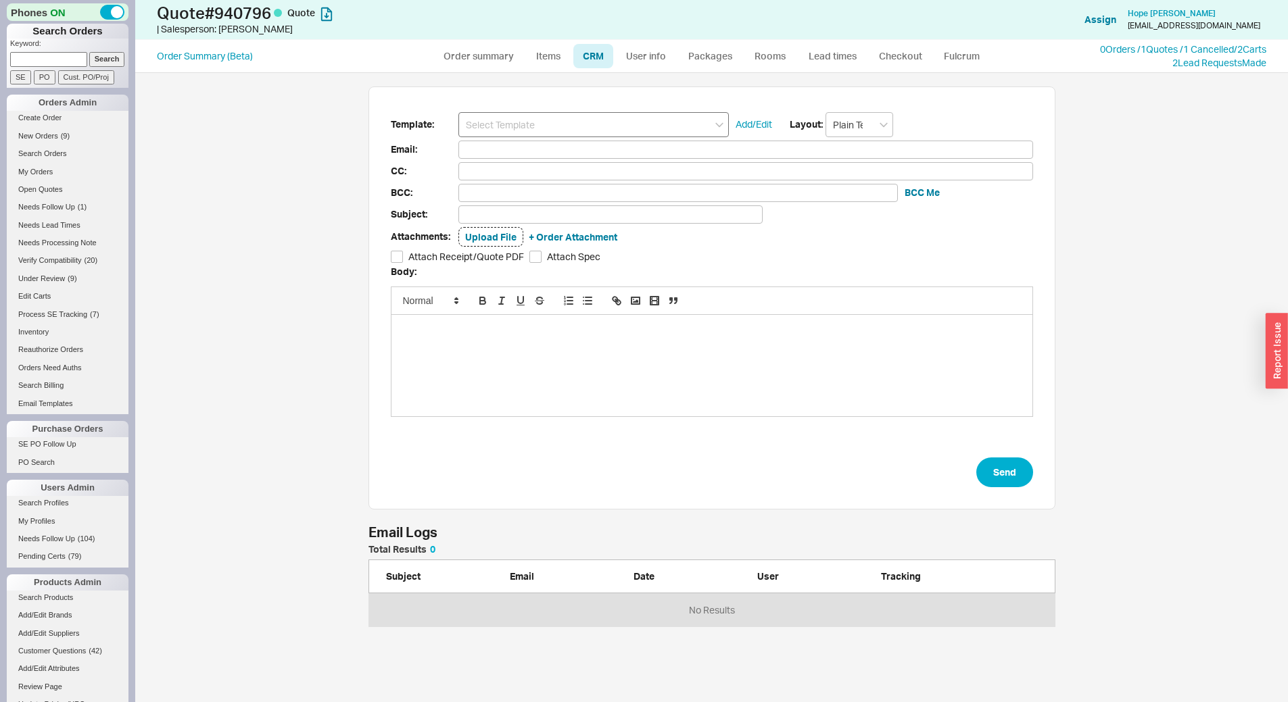
scroll to position [72, 677]
drag, startPoint x: 606, startPoint y: 118, endPoint x: 618, endPoint y: 137, distance: 21.6
click at [607, 120] on input at bounding box center [593, 124] width 270 height 25
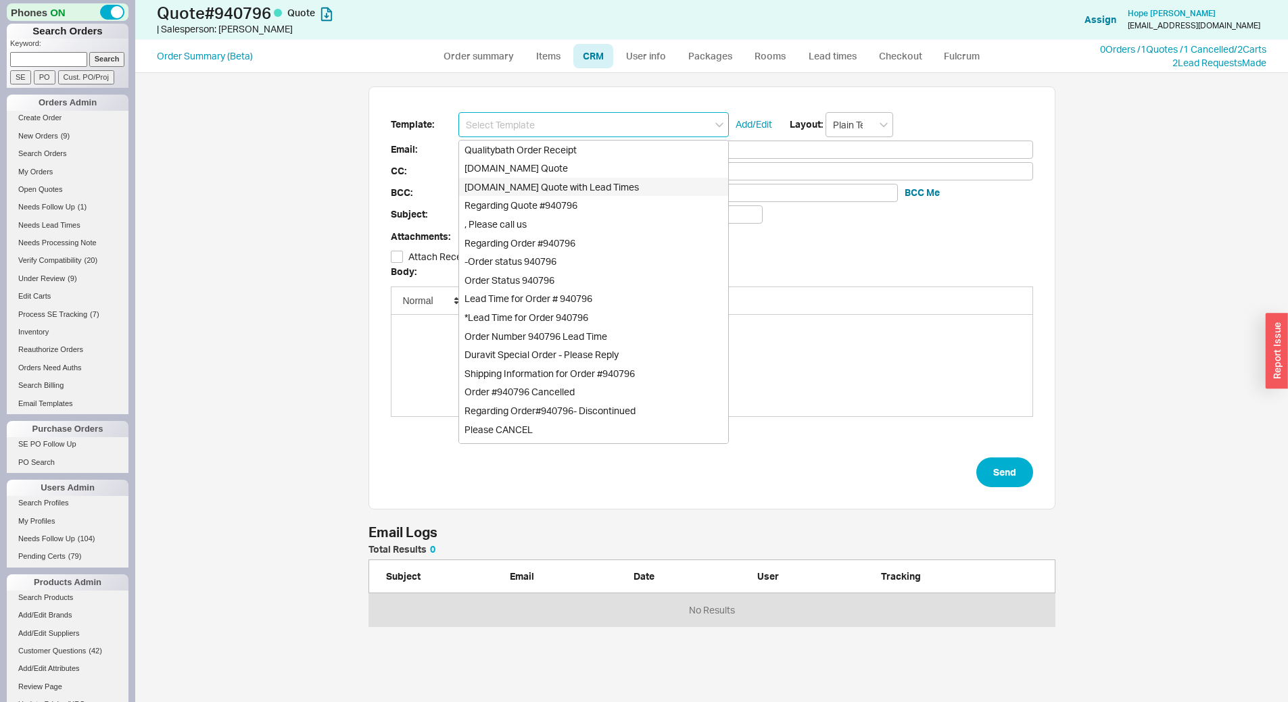
click at [641, 192] on div "[DOMAIN_NAME] Quote with Lead Times" at bounding box center [593, 187] width 269 height 19
type input "Receipt"
type input "[EMAIL_ADDRESS][DOMAIN_NAME]"
type input "Quality Bath Quote #940796 with Lead Times"
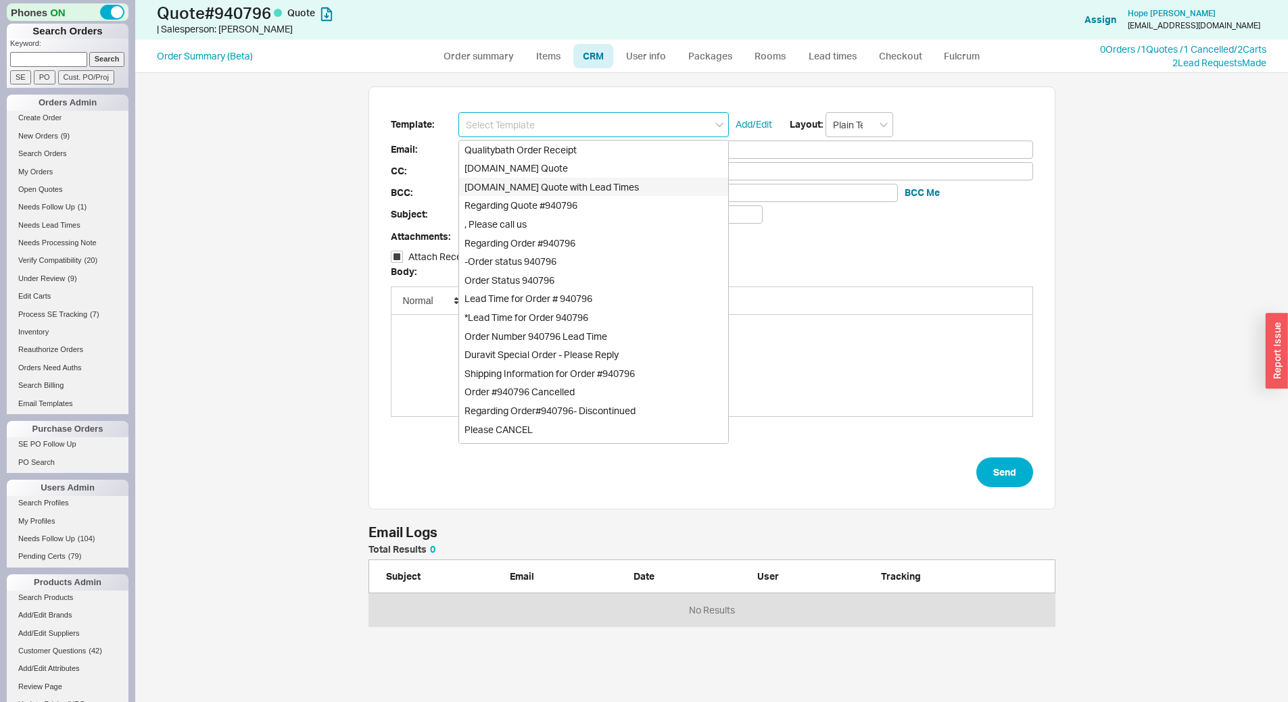
checkbox input "true"
type input "[DOMAIN_NAME] Quote with Lead Times"
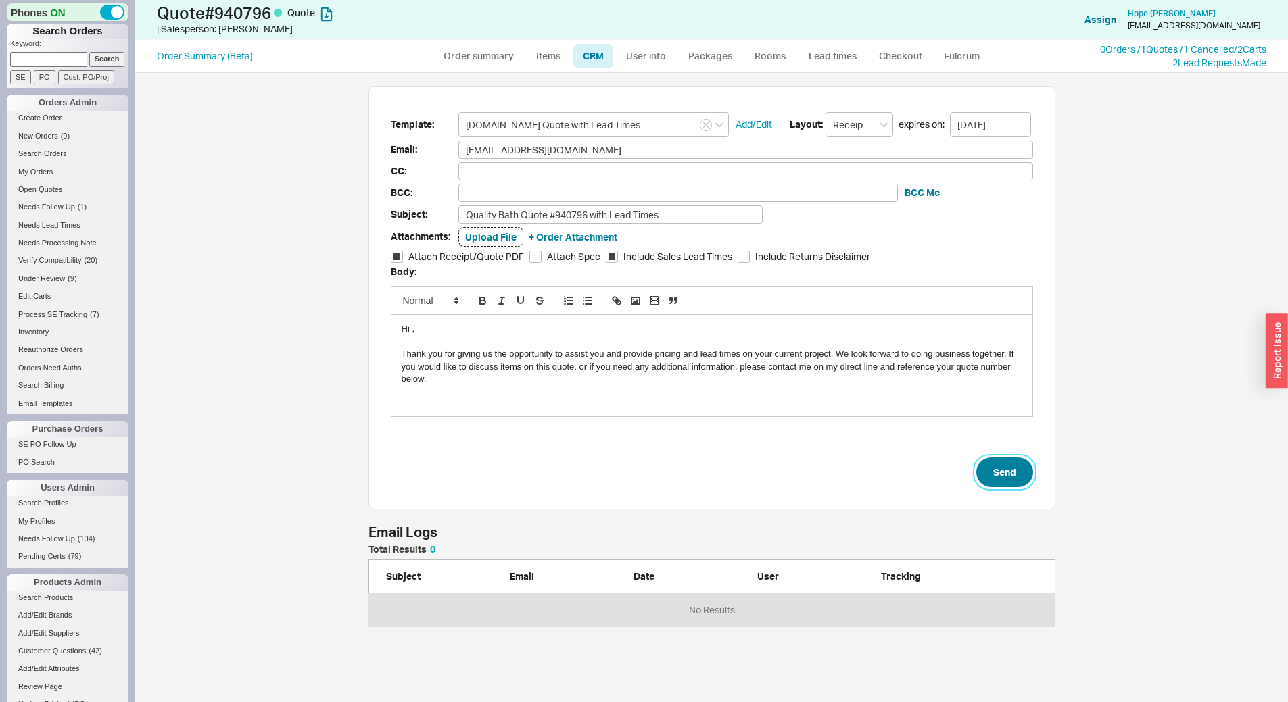
click at [1008, 471] on button "Send" at bounding box center [1004, 473] width 57 height 30
select select "*"
select select "LOW"
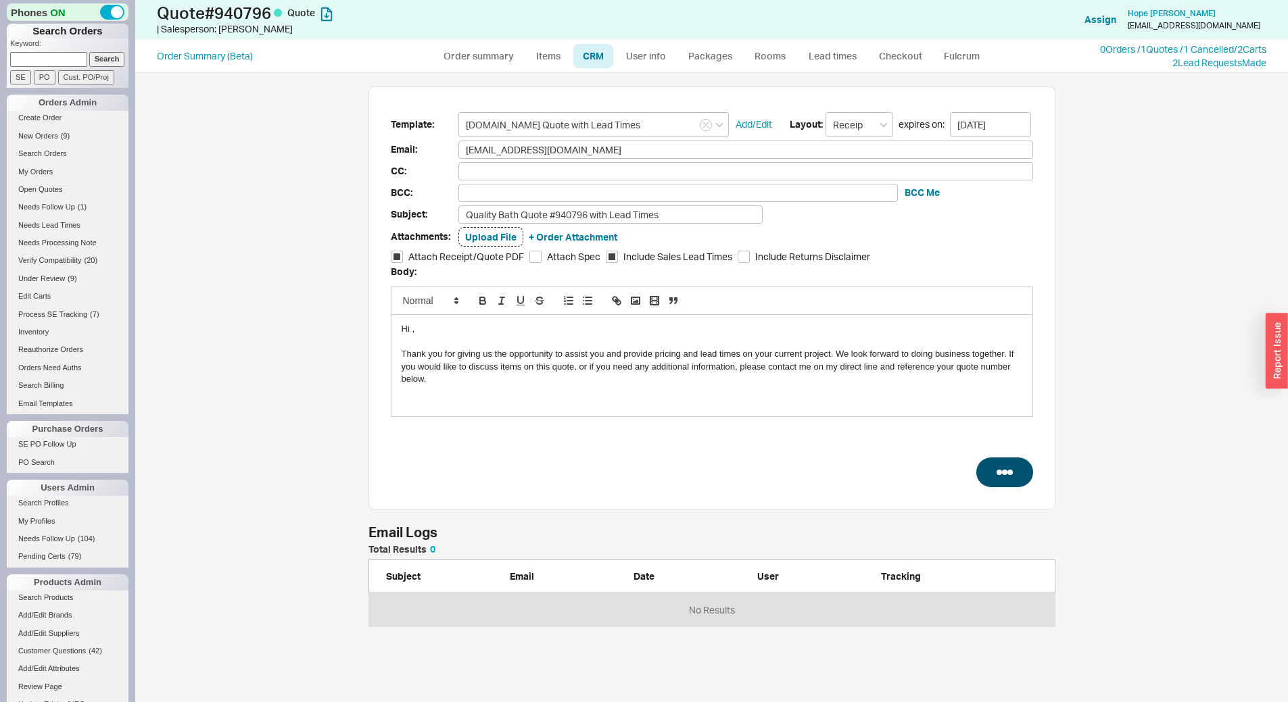
select select "3"
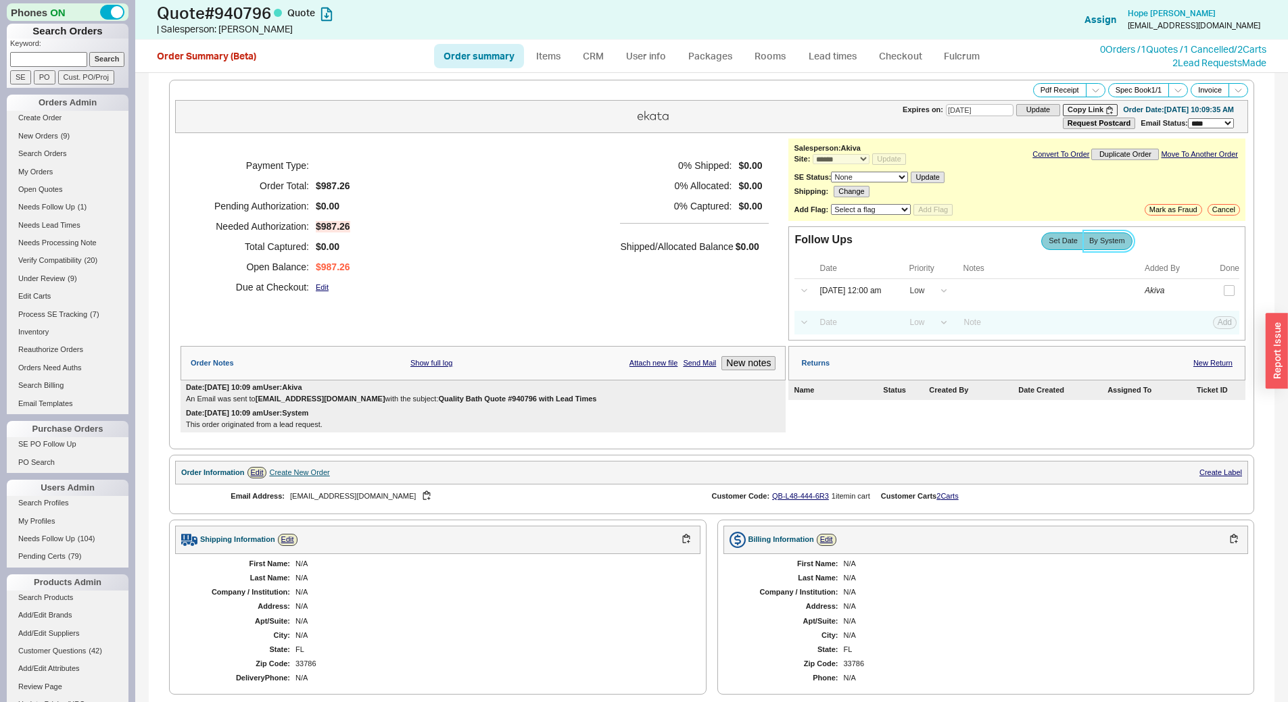
click at [1105, 243] on span "By System" at bounding box center [1107, 241] width 36 height 9
click at [0, 0] on input "By System" at bounding box center [0, 0] width 0 height 0
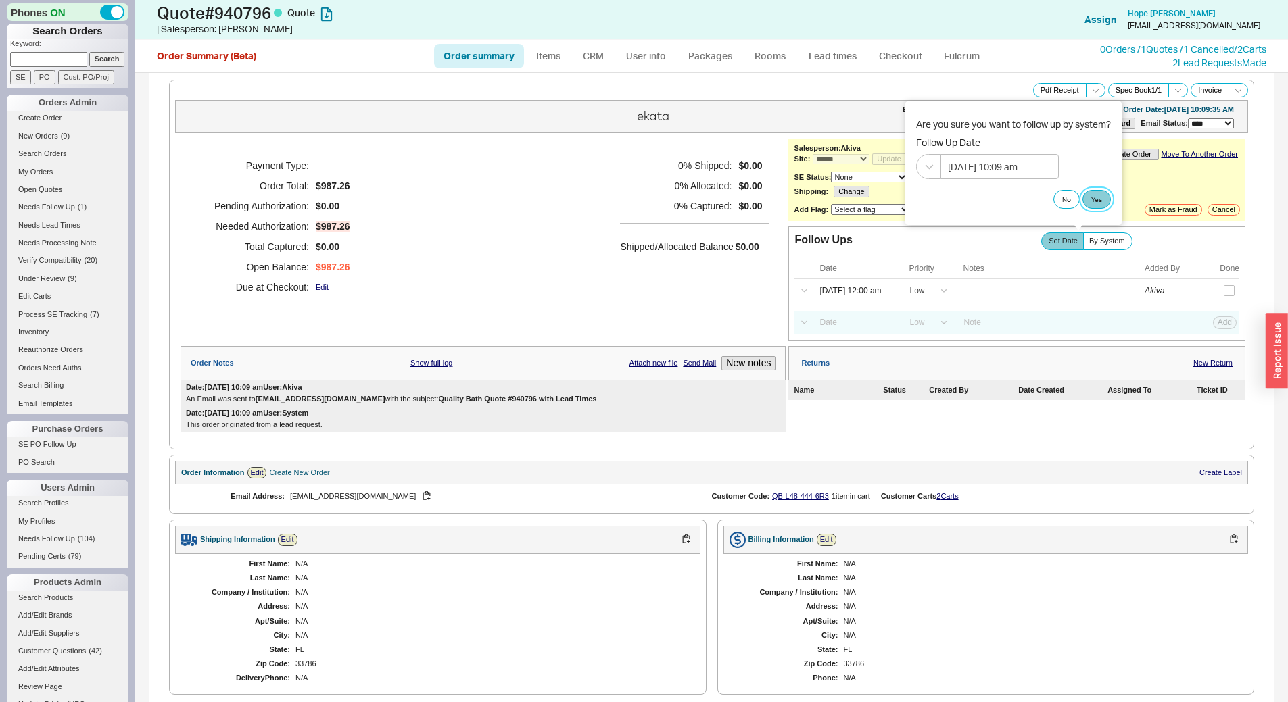
click at [1109, 191] on button "Yes" at bounding box center [1096, 199] width 28 height 19
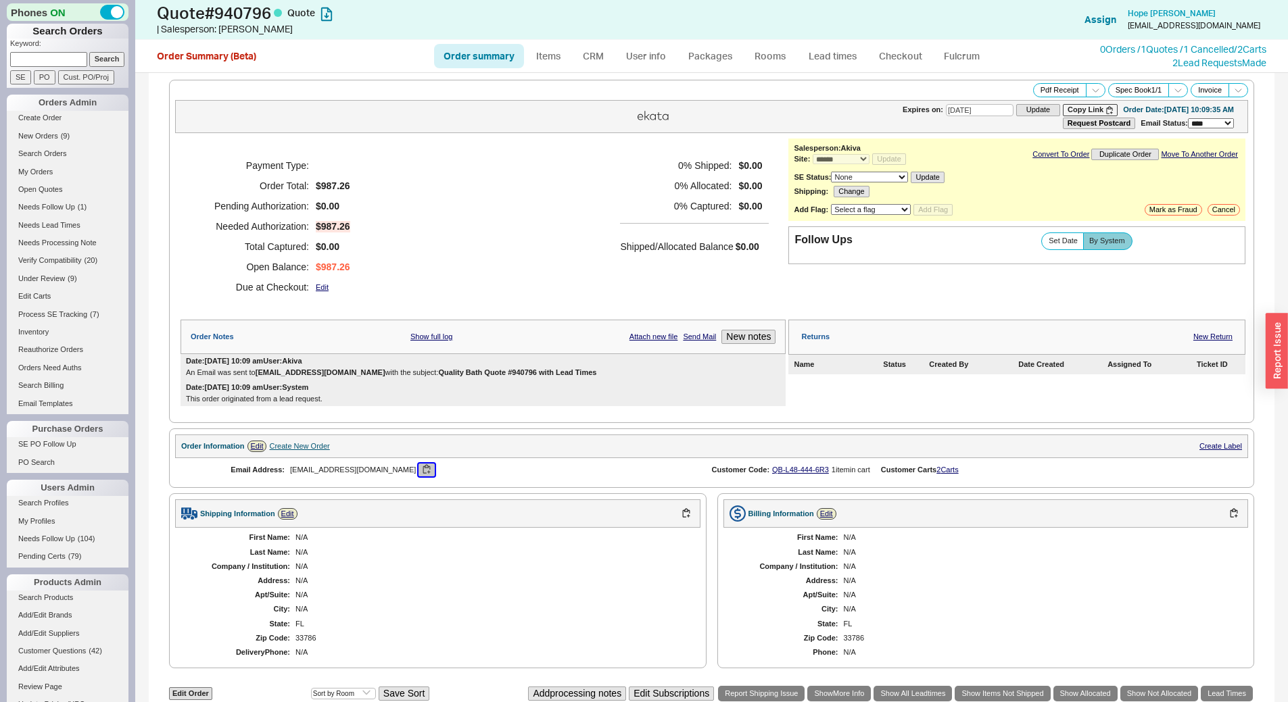
click at [418, 477] on button "button" at bounding box center [426, 470] width 16 height 13
